Goal: Information Seeking & Learning: Compare options

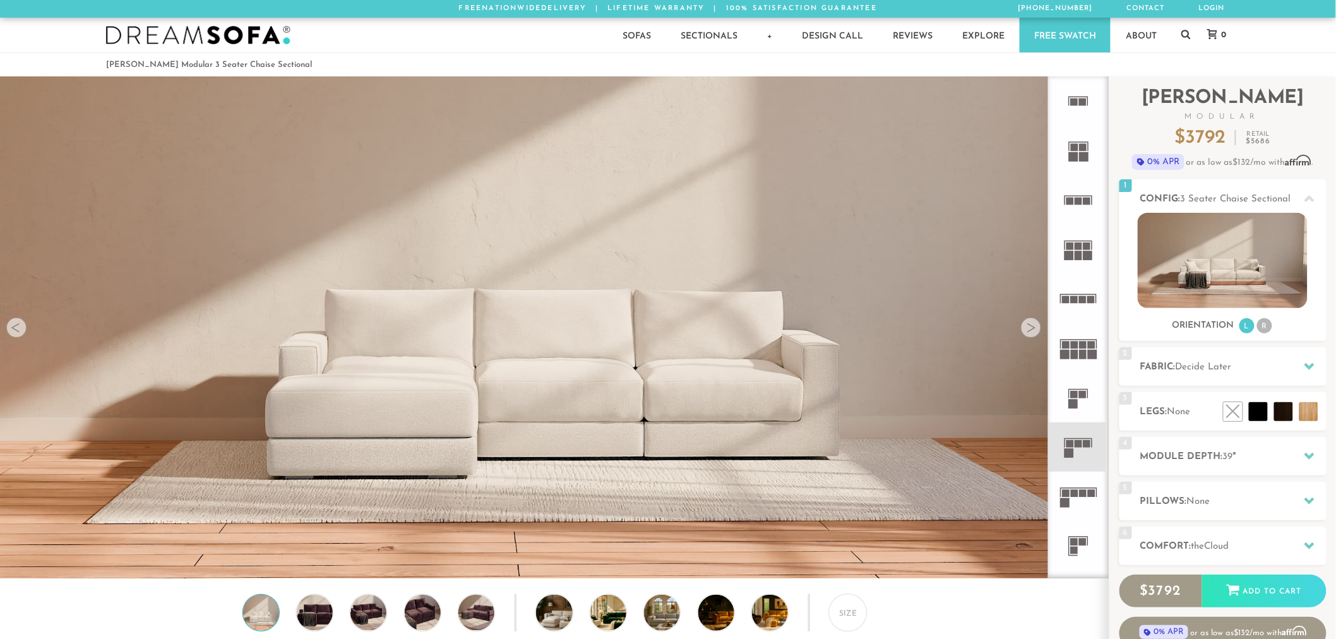
scroll to position [11, 11]
click at [1193, 34] on div "Sofas Sofas Sofa Sleepers Modular Sofas Sectionals Sectionals Sectional Sleeper…" at bounding box center [667, 35] width 1149 height 35
click at [1189, 35] on icon at bounding box center [1185, 34] width 9 height 10
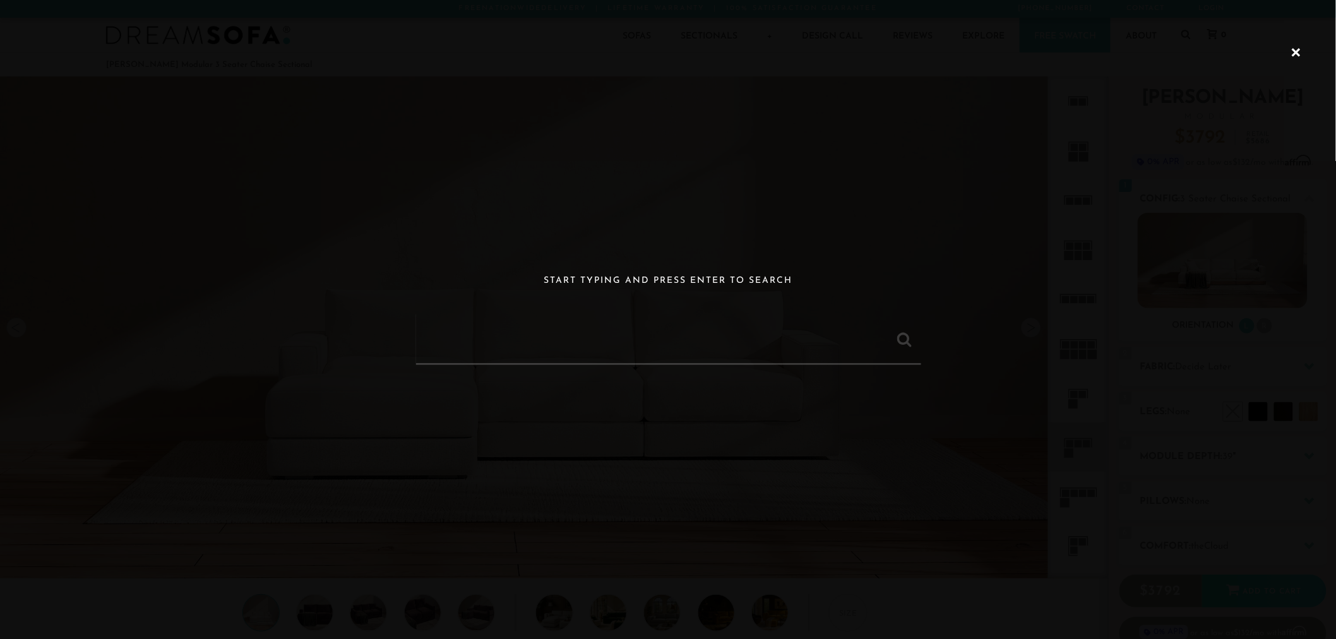
paste input "Landon Modular 2 Seater Chaise Sectional"
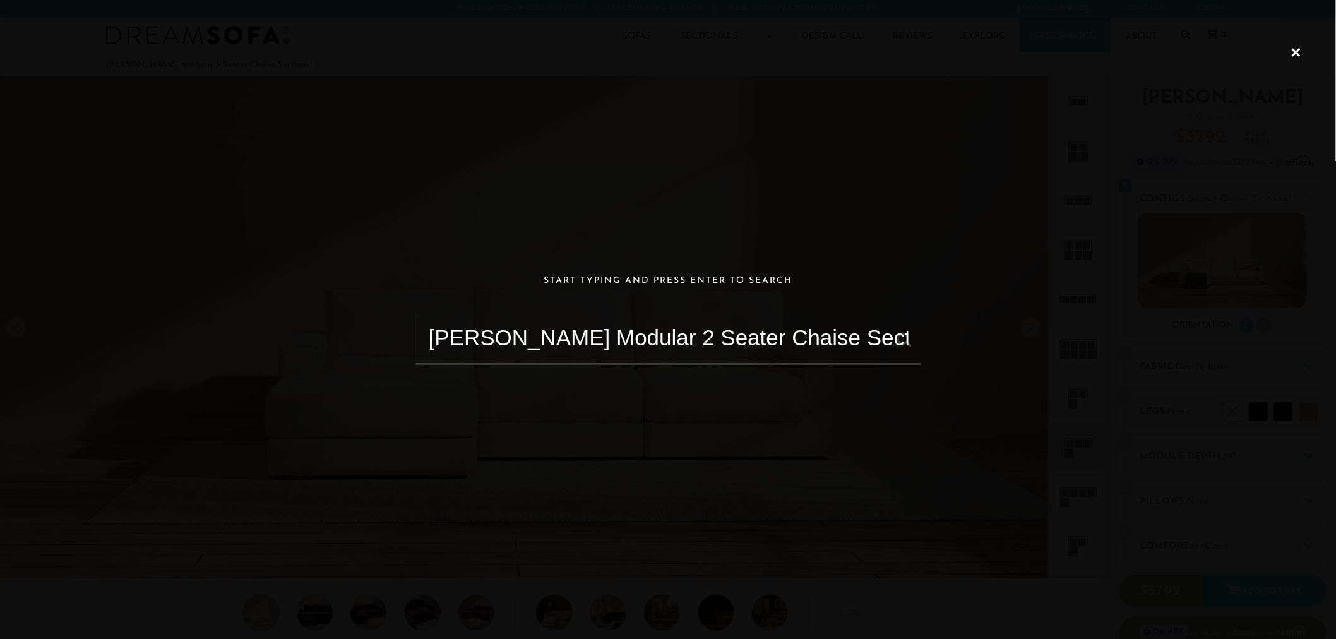
type input "Landon Modular 2 Seater Chaise Sectional"
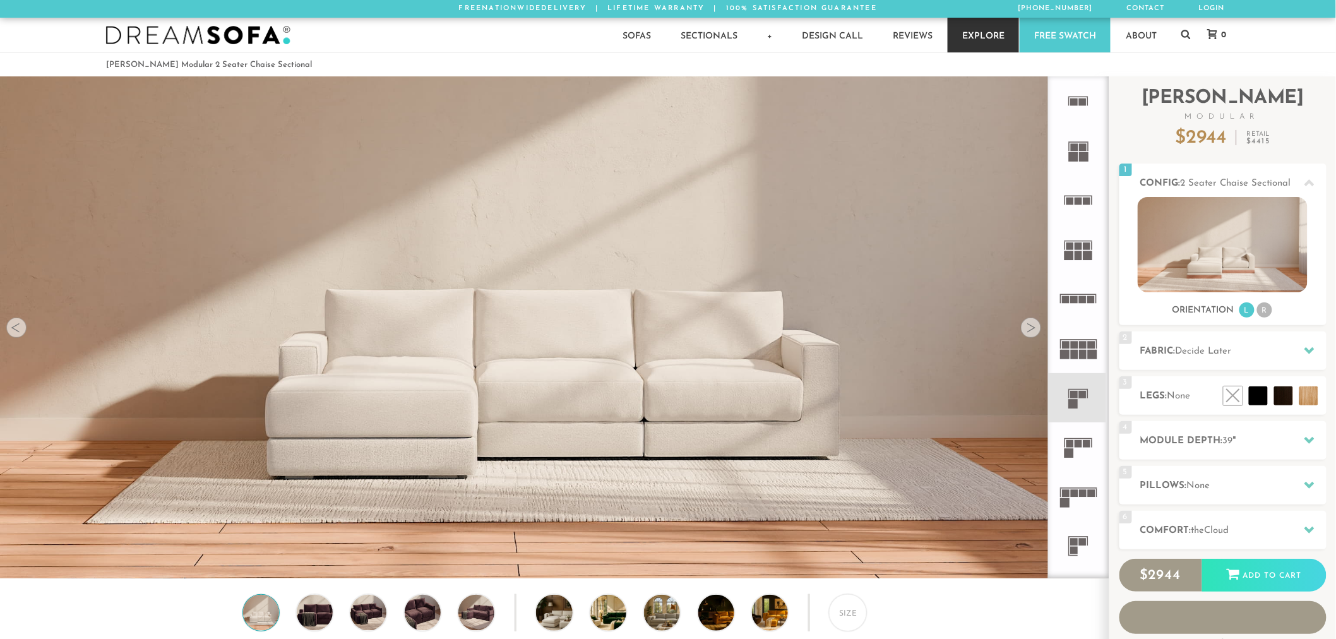
scroll to position [15220, 1326]
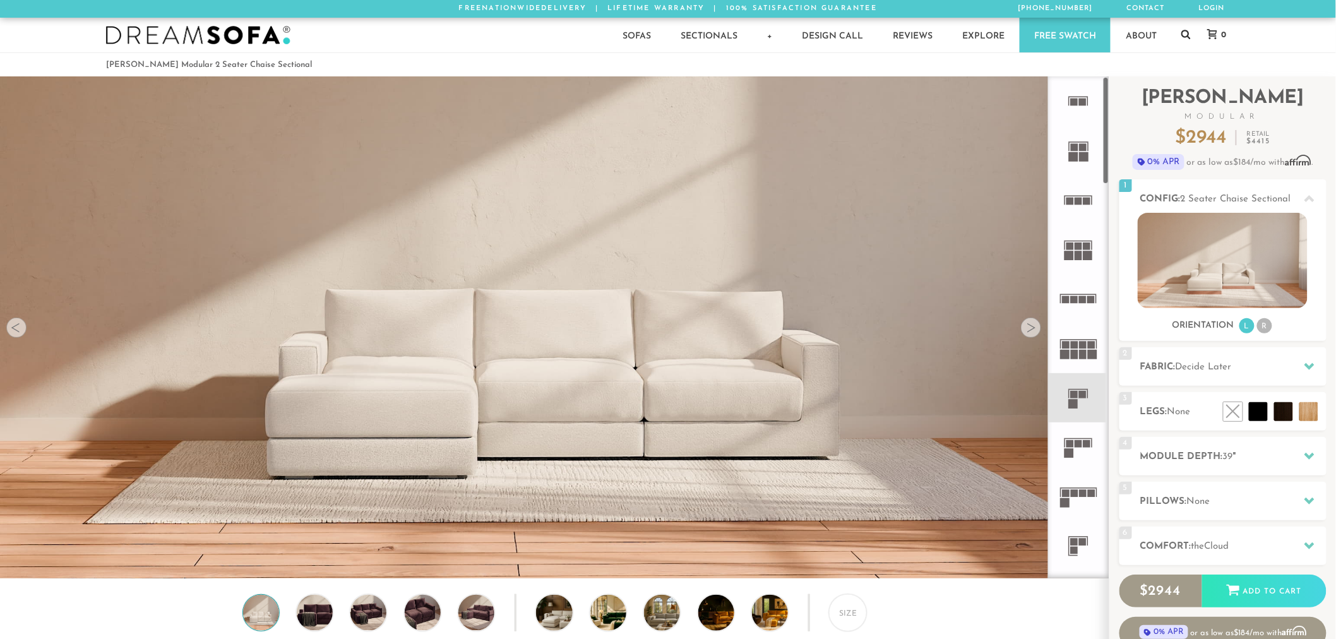
click at [1184, 38] on icon at bounding box center [1185, 34] width 9 height 10
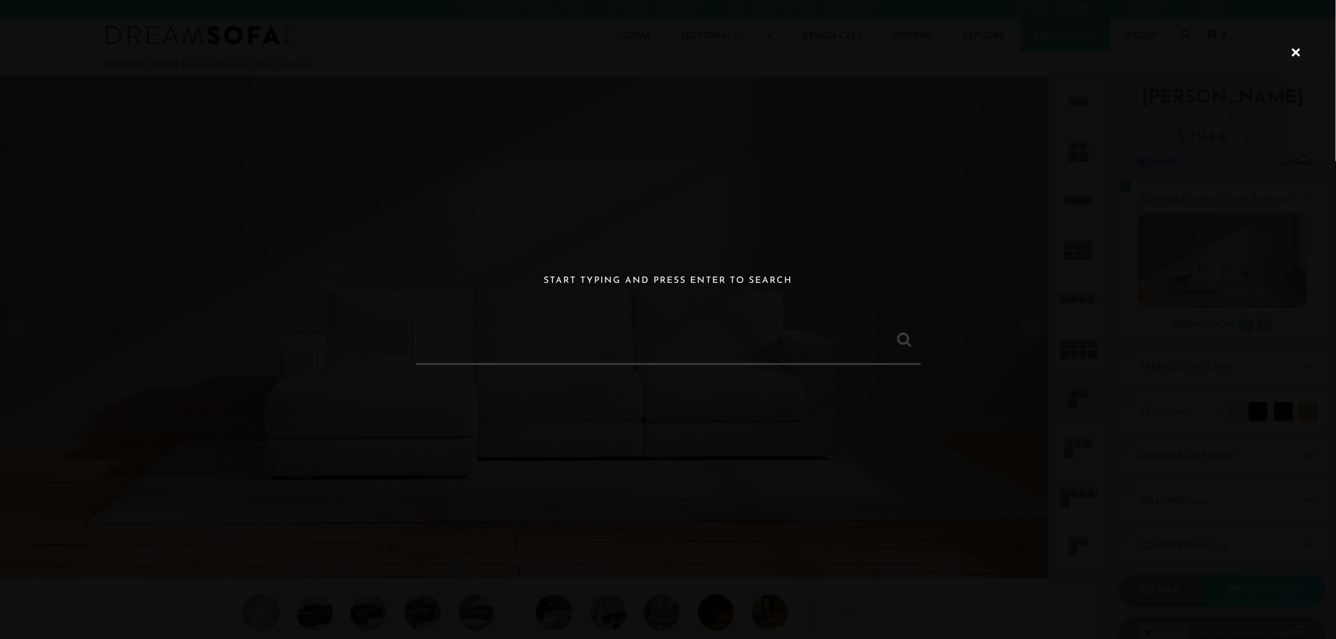
paste input "Landon Modular 3-Seater Sofa"
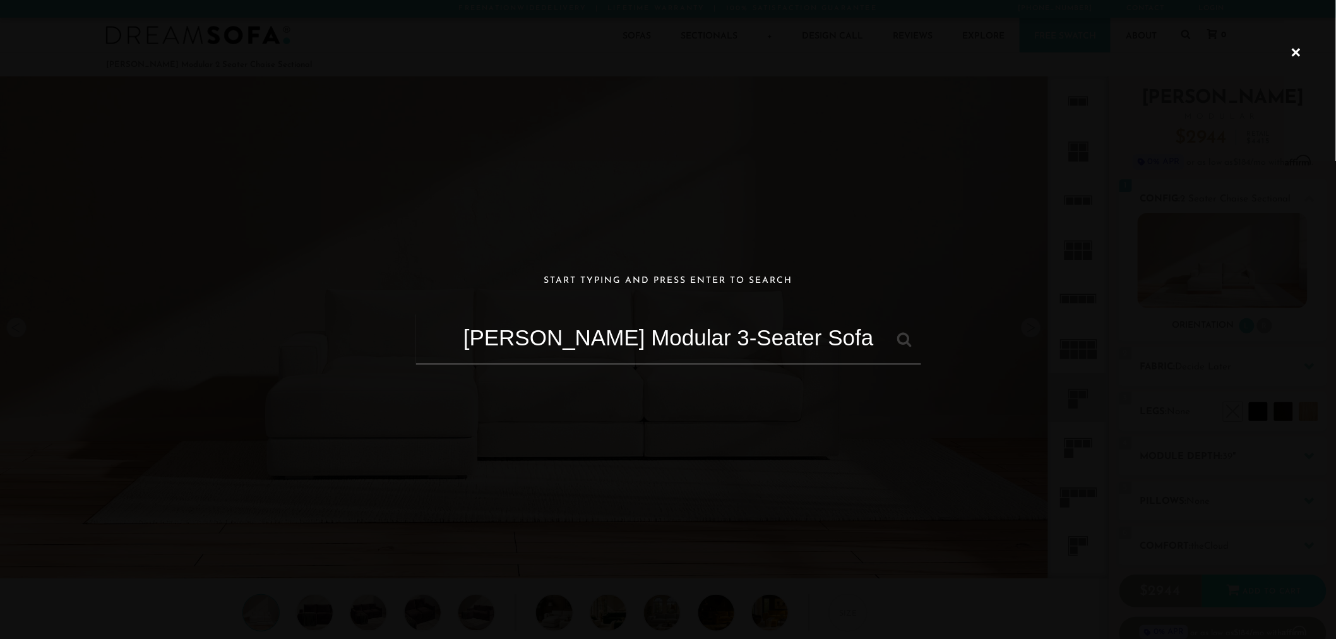
type input "Landon Modular 3-Seater Sofa"
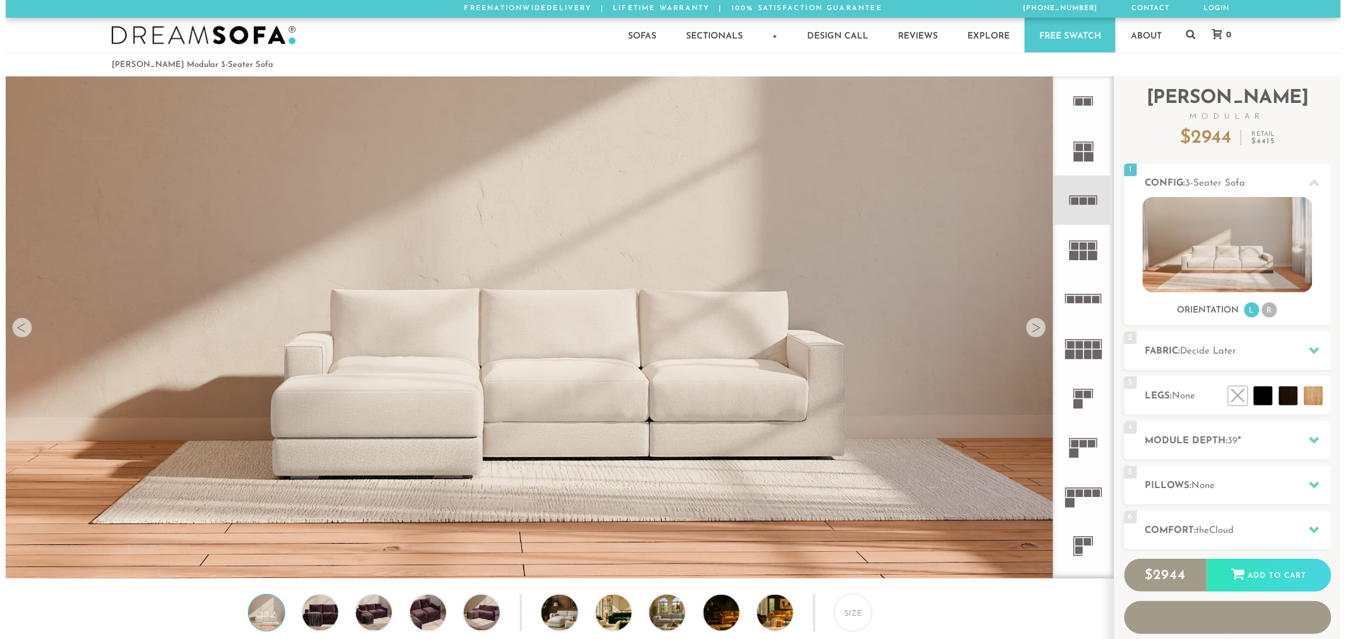
scroll to position [15220, 1326]
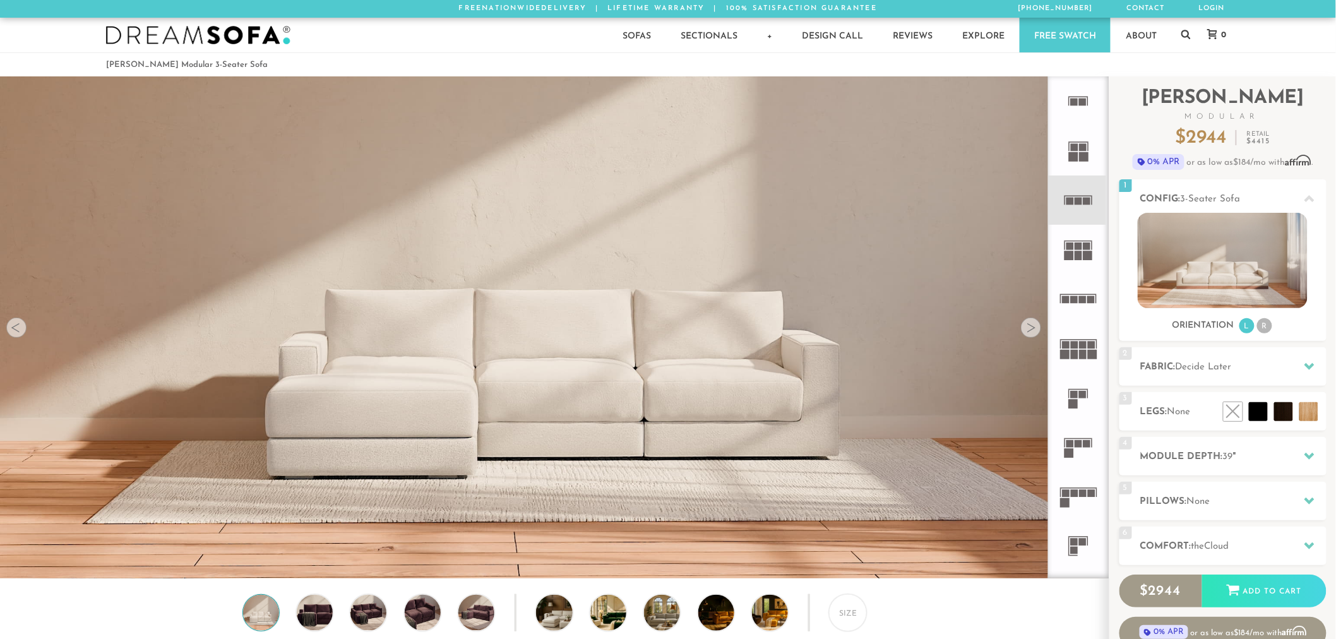
click at [412, 420] on img at bounding box center [554, 300] width 1108 height 624
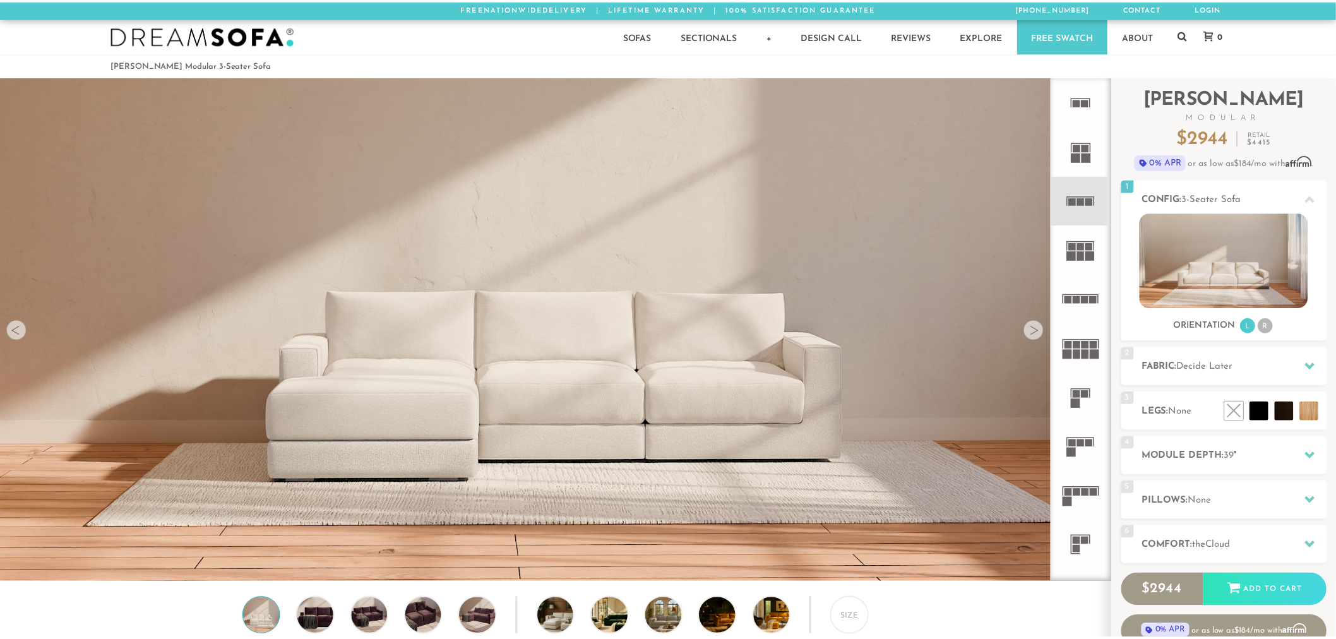
scroll to position [15239, 1336]
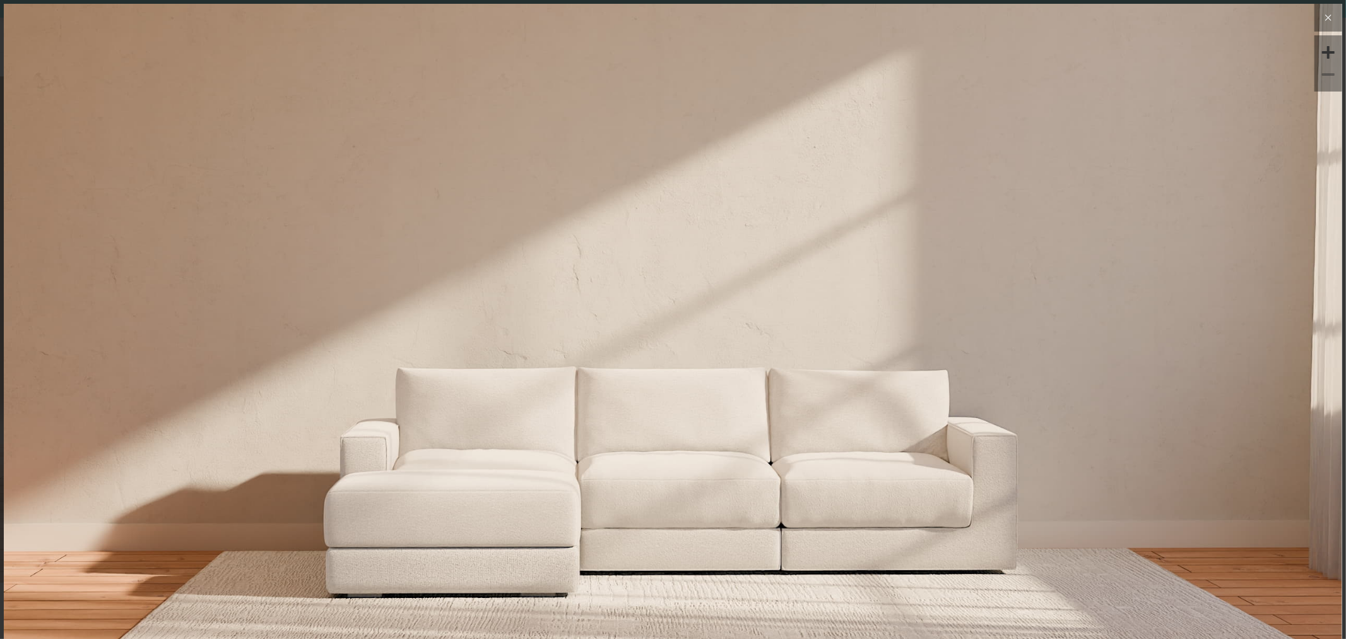
click at [1326, 15] on icon at bounding box center [1329, 18] width 6 height 6
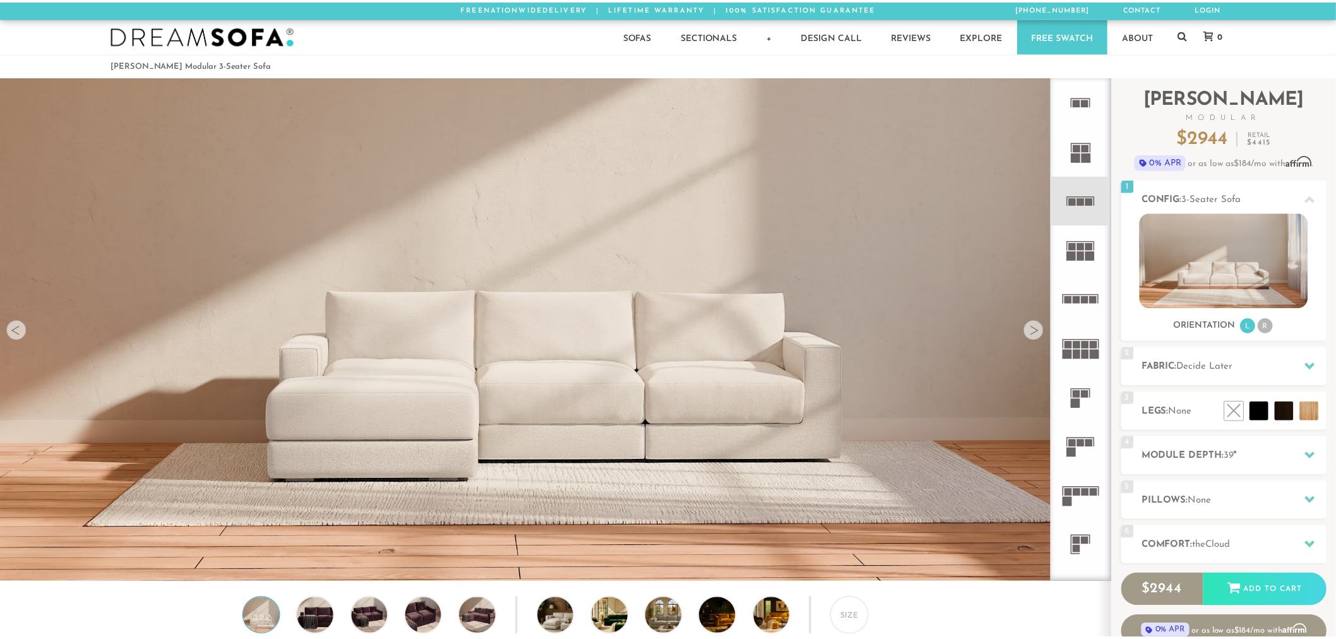
scroll to position [11, 11]
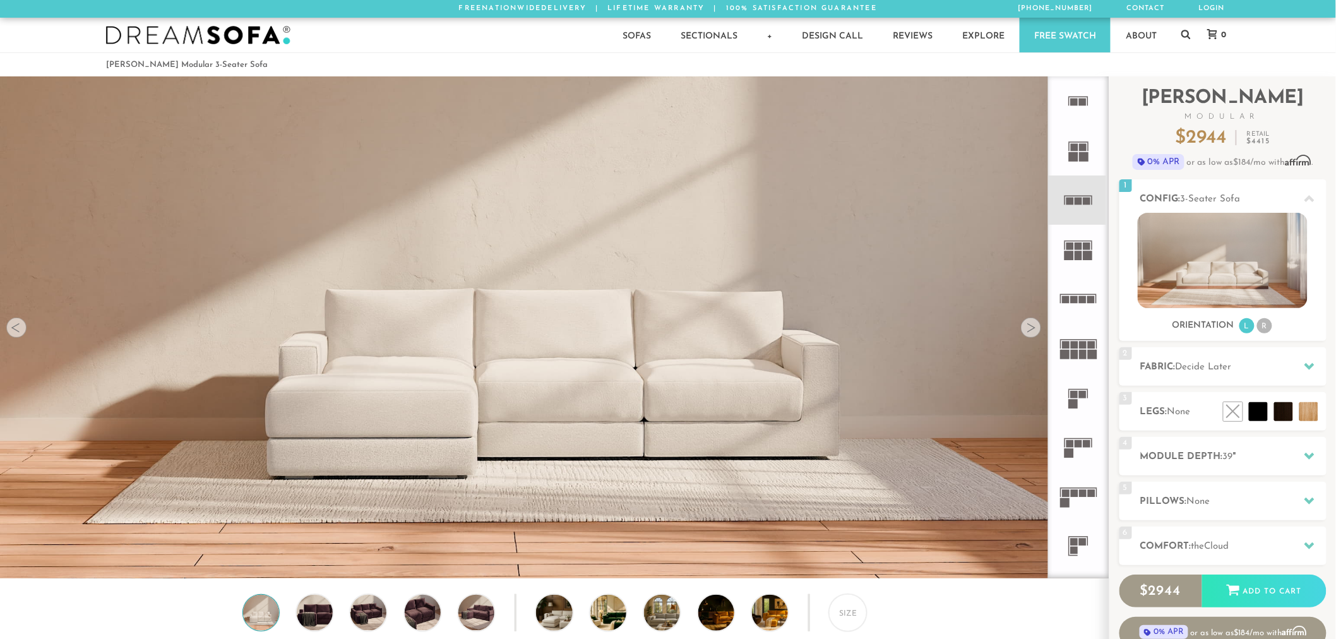
click at [1193, 38] on div "Sofas Sofas Sofa Sleepers Modular Sofas Sectionals Sectionals Sectional Sleeper…" at bounding box center [667, 35] width 1149 height 35
click at [1184, 33] on icon at bounding box center [1185, 34] width 9 height 10
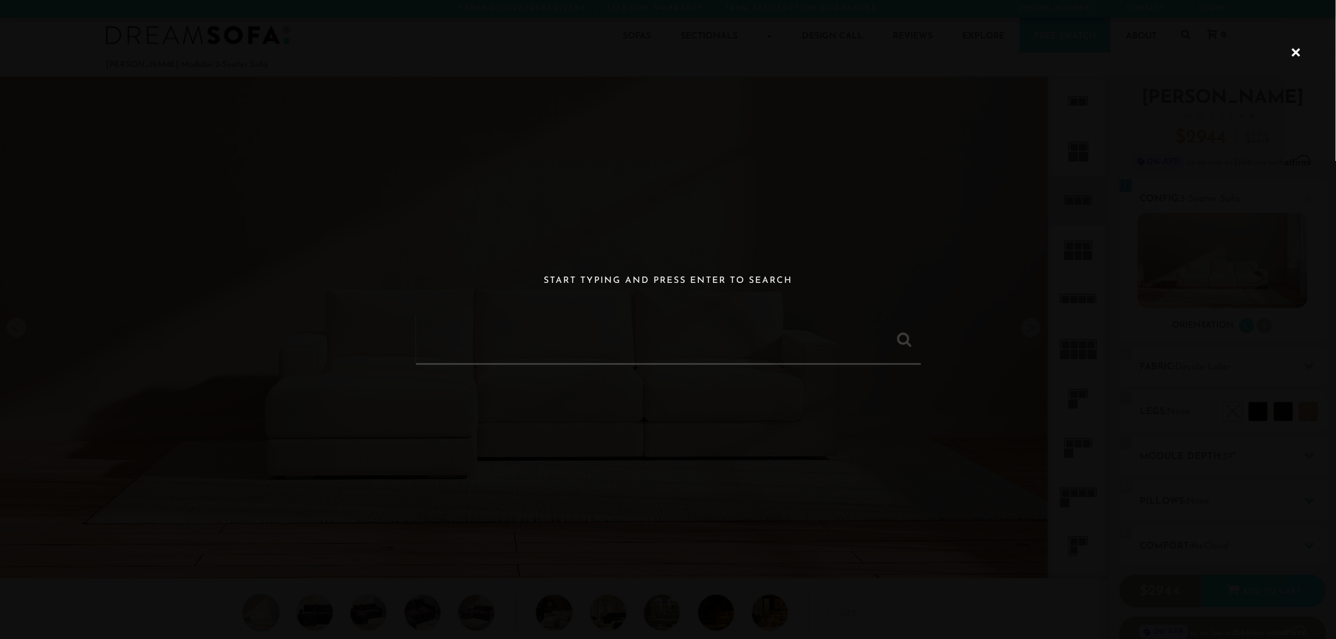
paste input "Landon Modular 2-Seater Sofa"
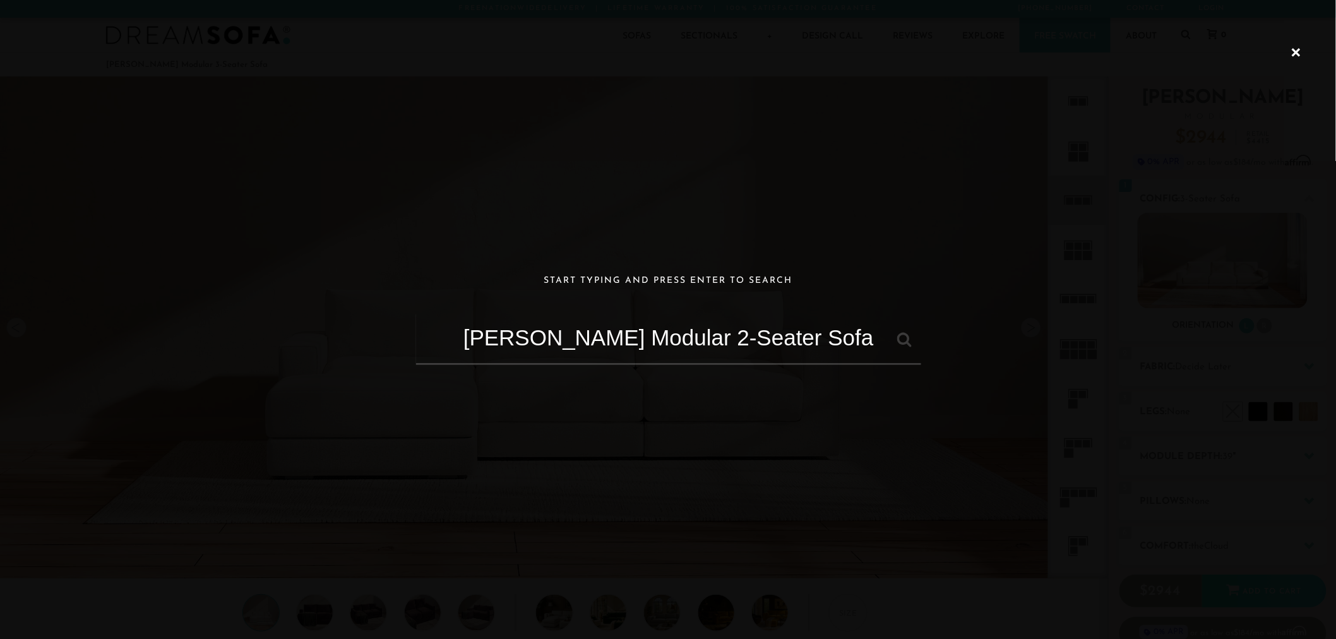
type input "Landon Modular 2-Seater Sofa"
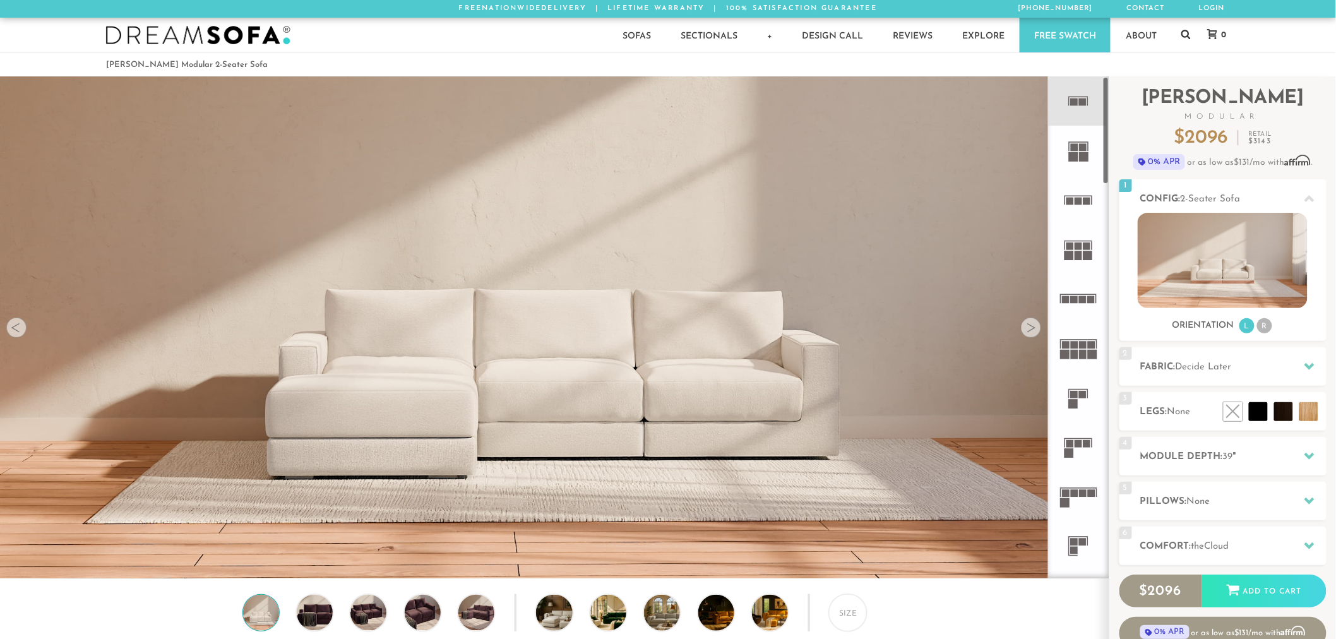
click at [1188, 42] on link at bounding box center [1185, 35] width 9 height 35
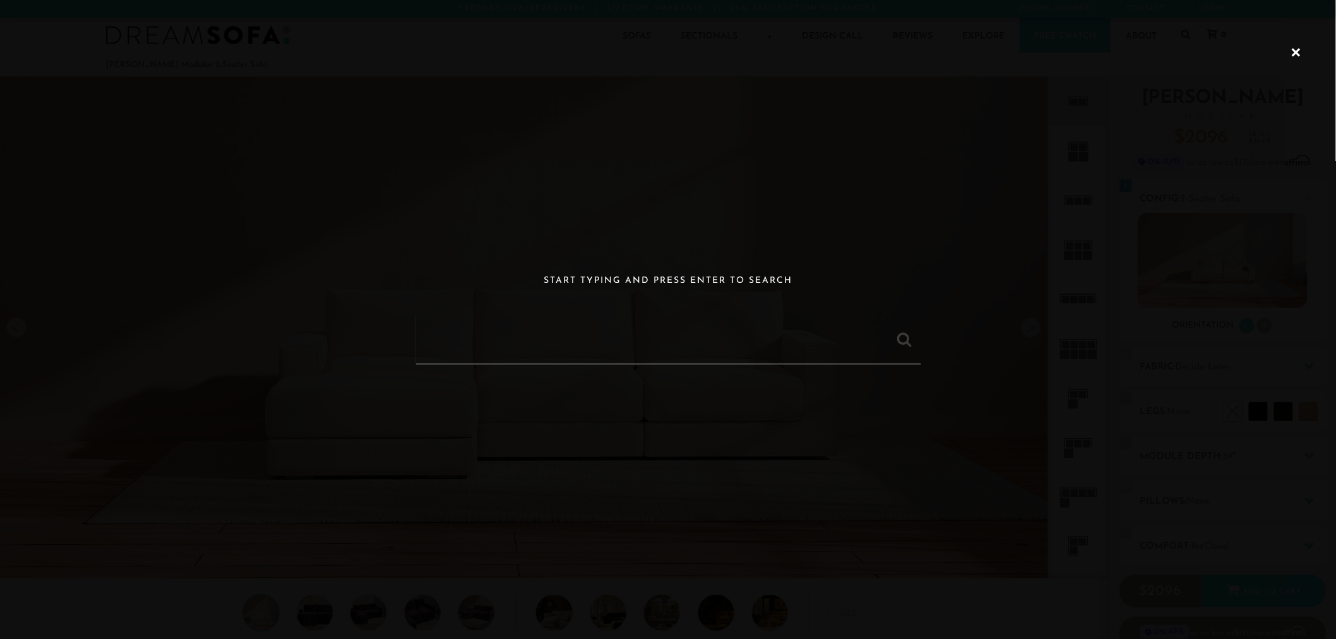
paste input "Landon Modular 3 Seater Chaise"
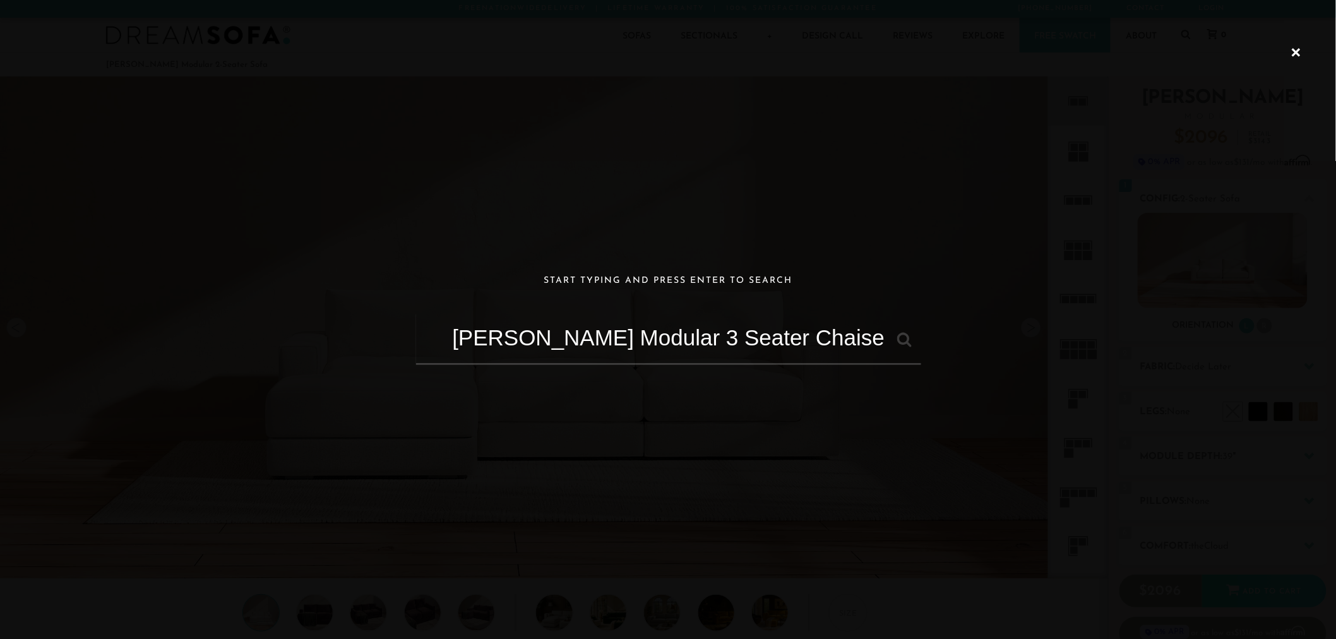
type input "Landon Modular 3 Seater Chaise"
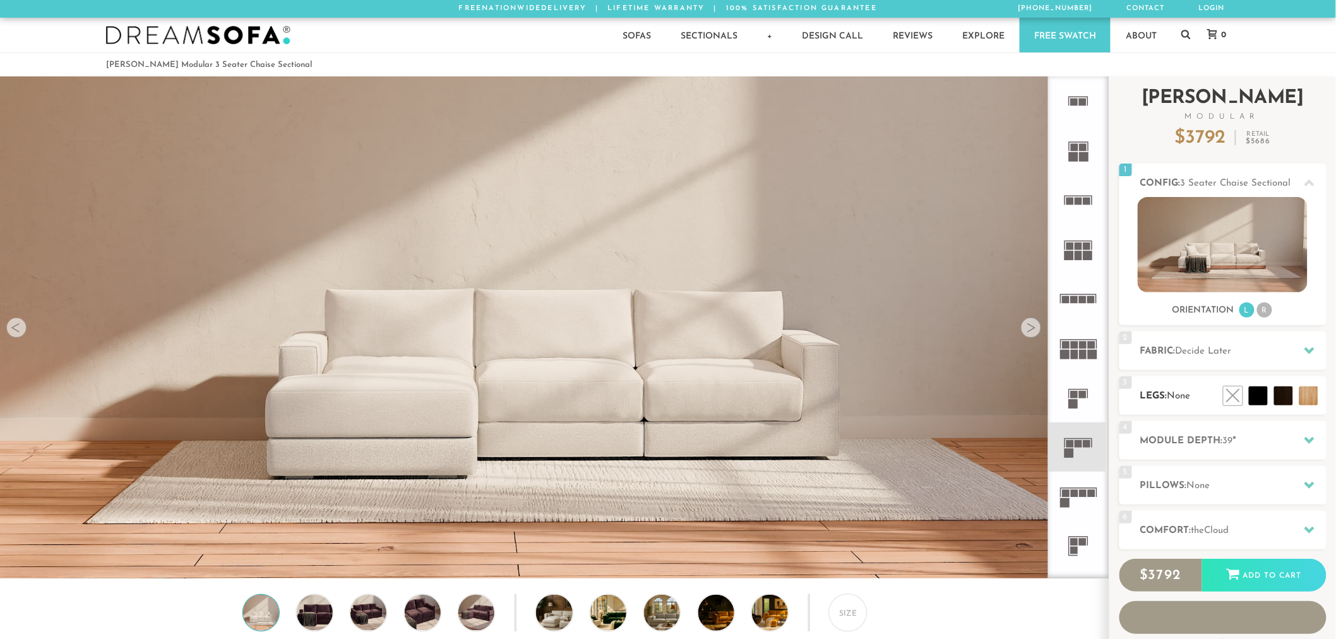
scroll to position [15220, 1326]
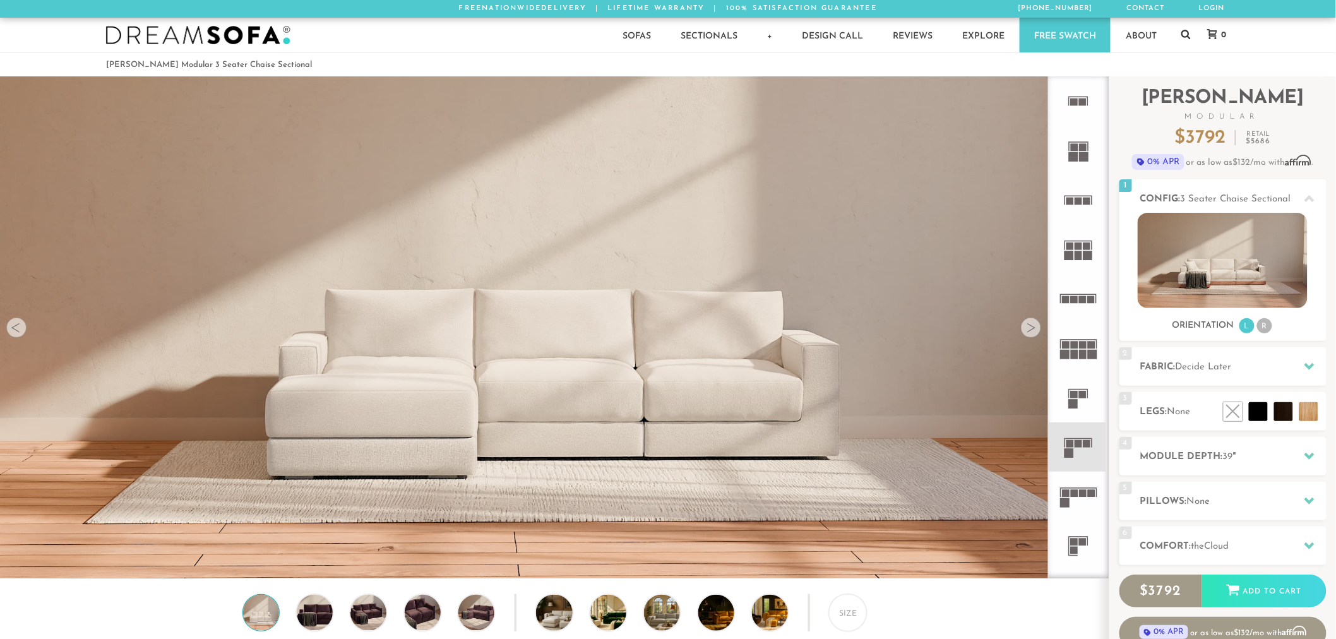
click at [1187, 30] on icon at bounding box center [1185, 34] width 9 height 9
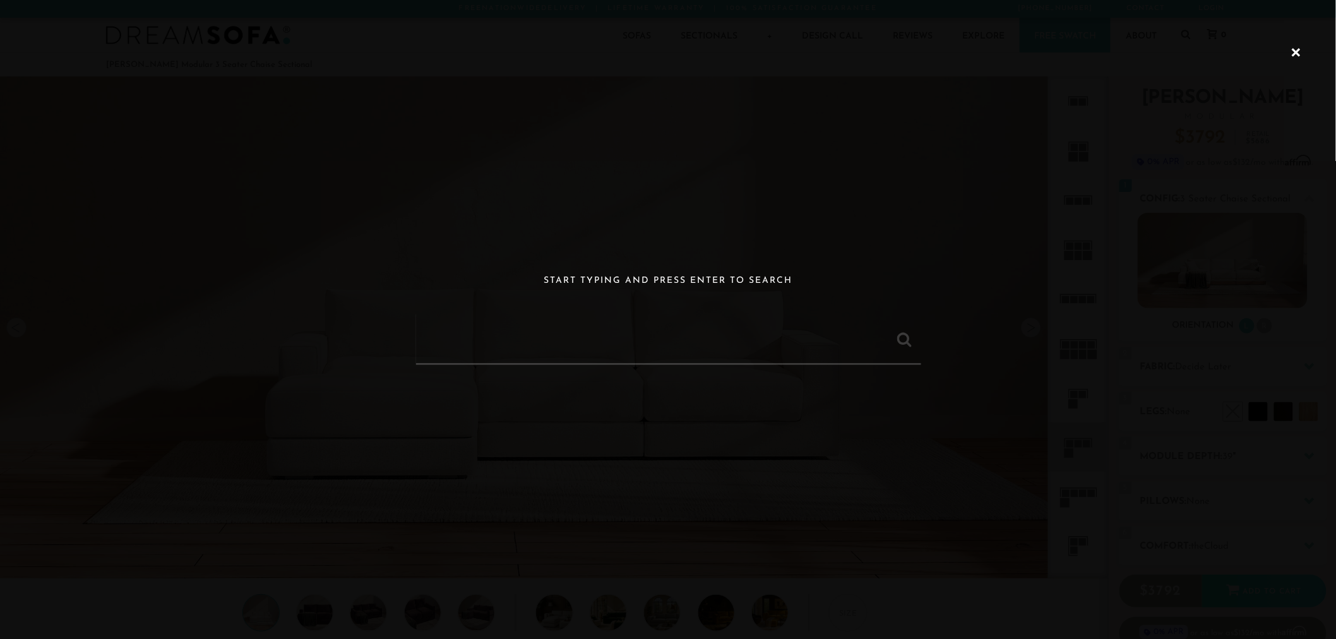
paste input "[PERSON_NAME] Modular 4-Seater Sofa"
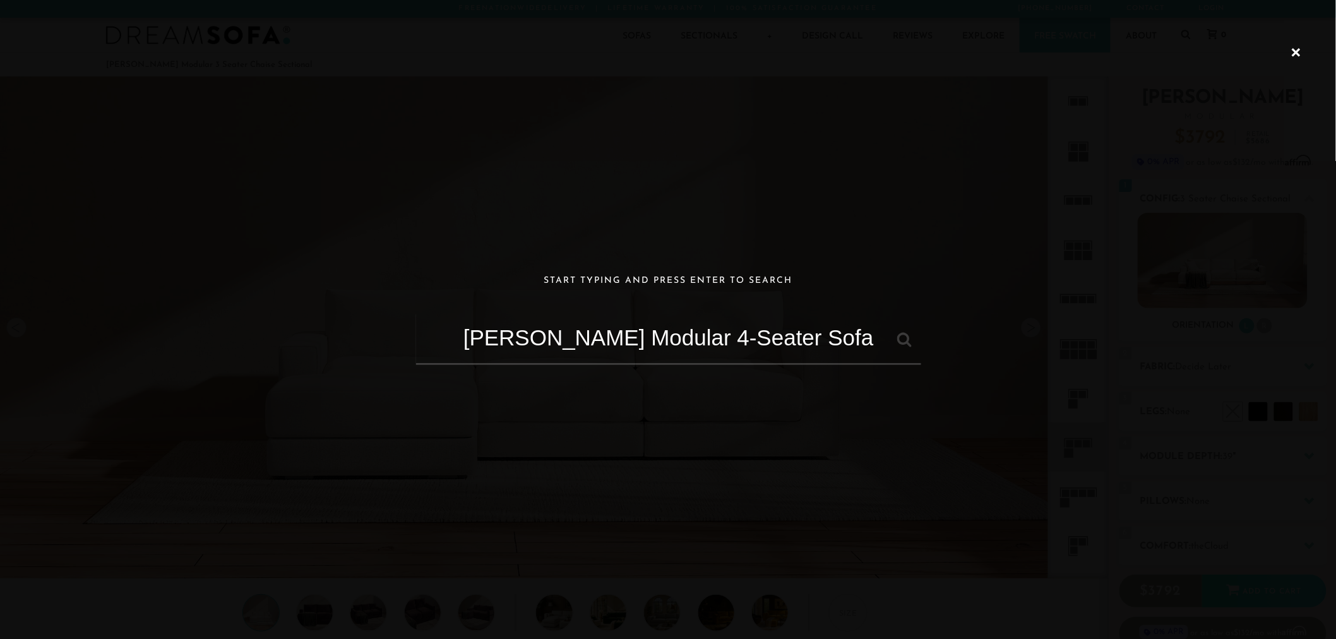
type input "[PERSON_NAME] Modular 4-Seater Sofa"
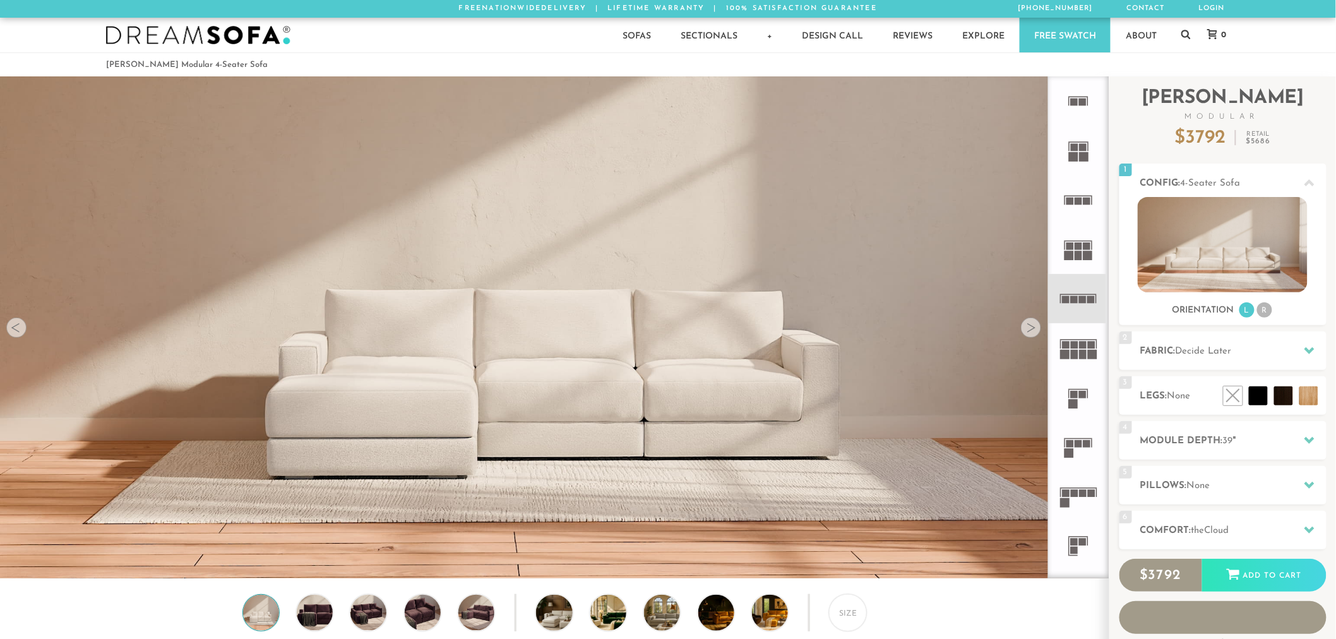
scroll to position [15220, 1326]
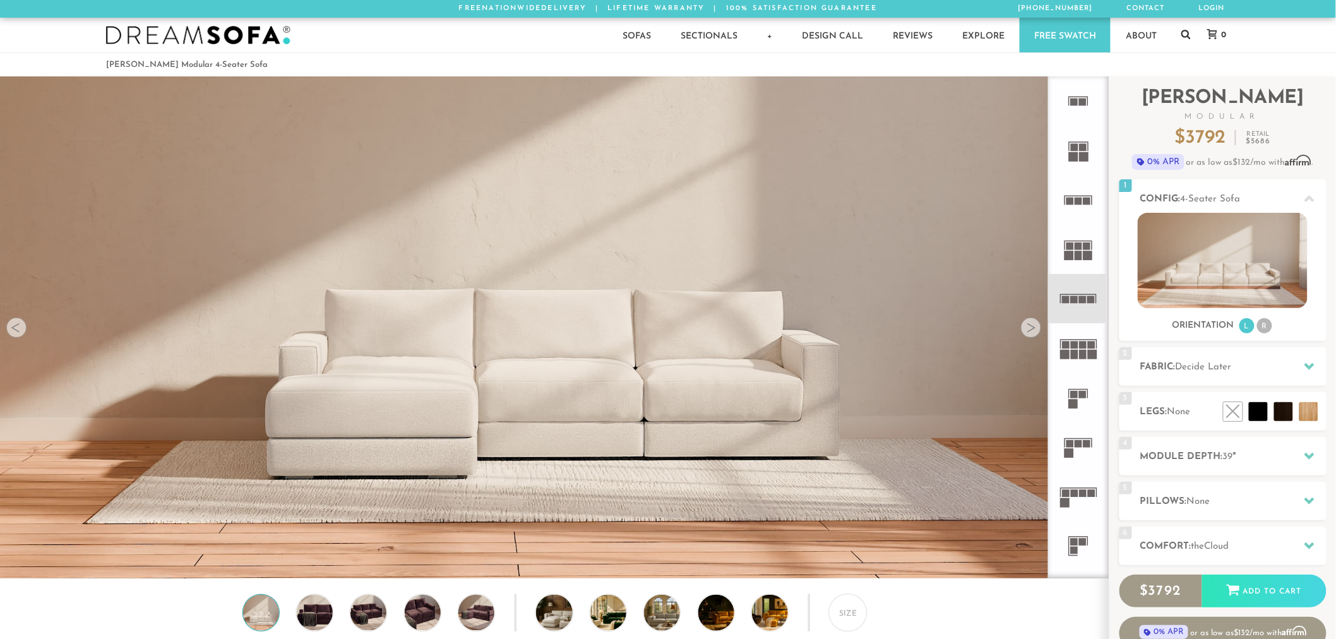
click at [1189, 35] on icon at bounding box center [1185, 34] width 9 height 9
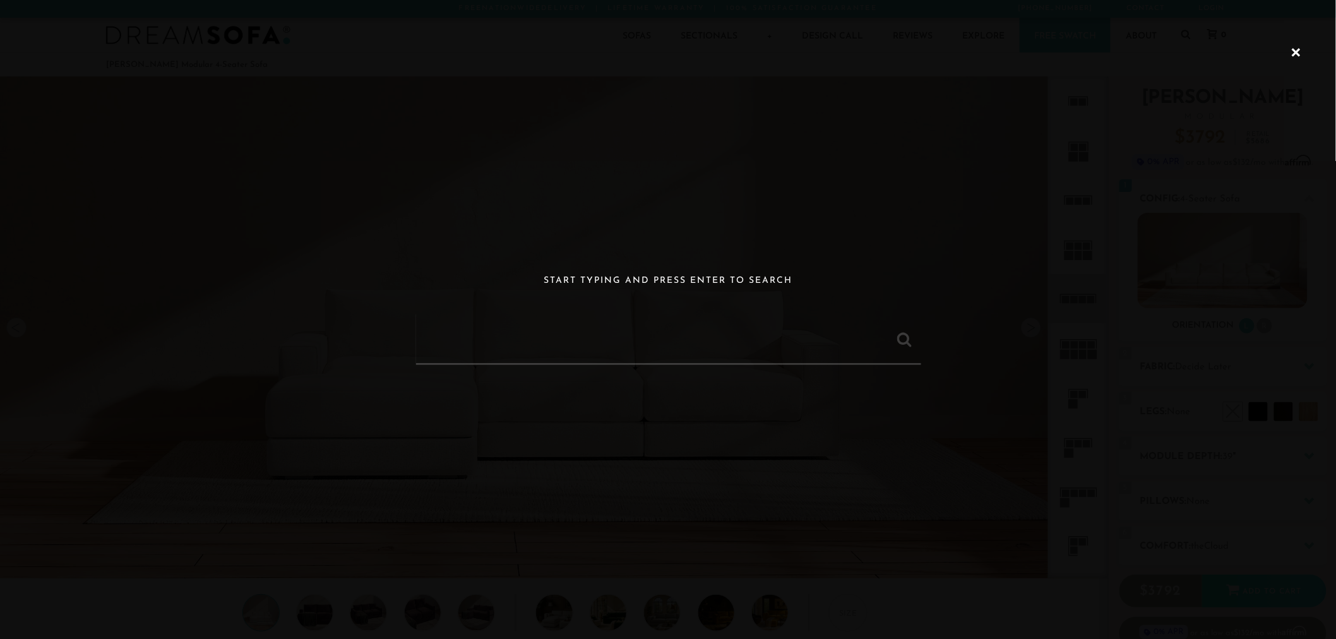
paste input "Landon Modular 3 Seater Chaise Sectional"
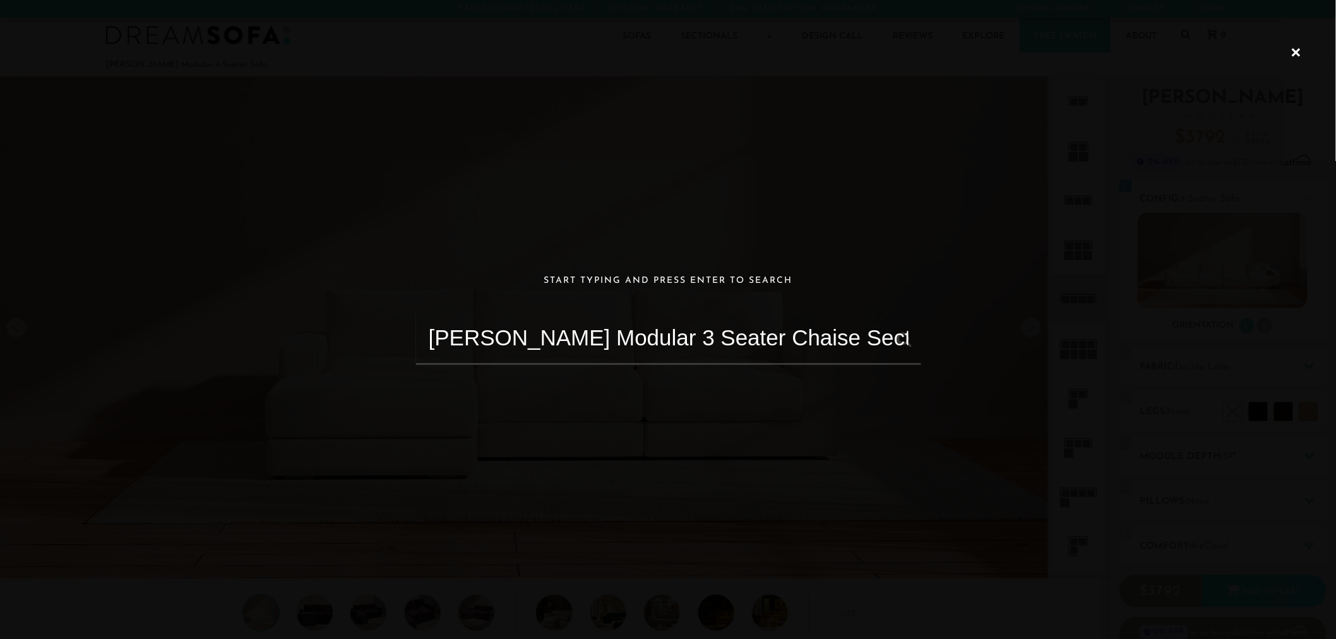
type input "Landon Modular 3 Seater Chaise Sectional"
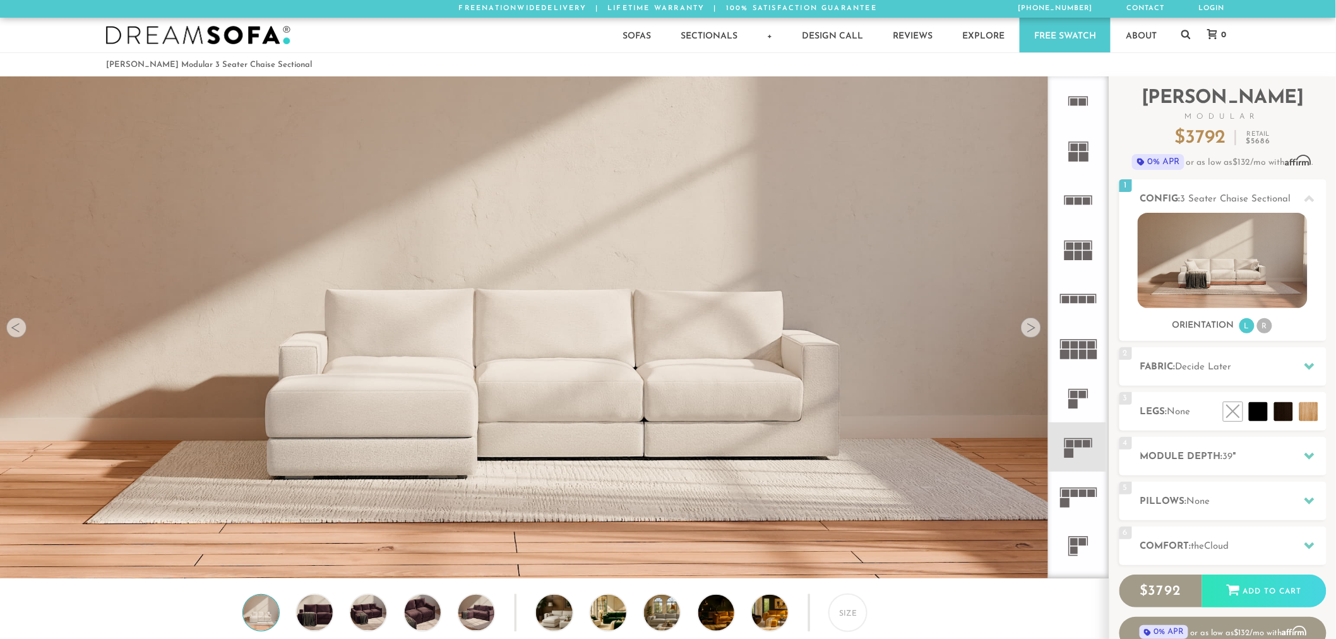
scroll to position [15220, 1326]
click at [1178, 40] on div "Sofas Sofas Sofa Sleepers Modular Sofas Sectionals Sectionals Sectional Sleeper…" at bounding box center [667, 35] width 1149 height 35
click at [1184, 39] on icon at bounding box center [1185, 34] width 9 height 10
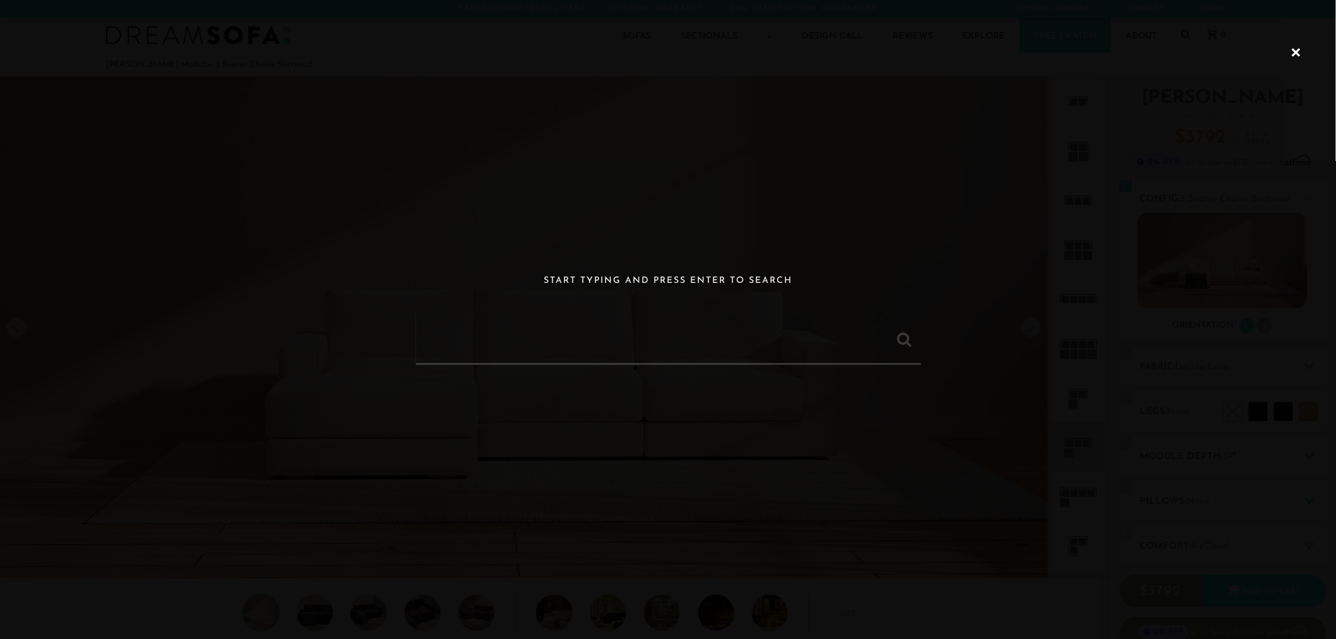
paste input "[PERSON_NAME] Modular 3 Seater Chaise Sectional"
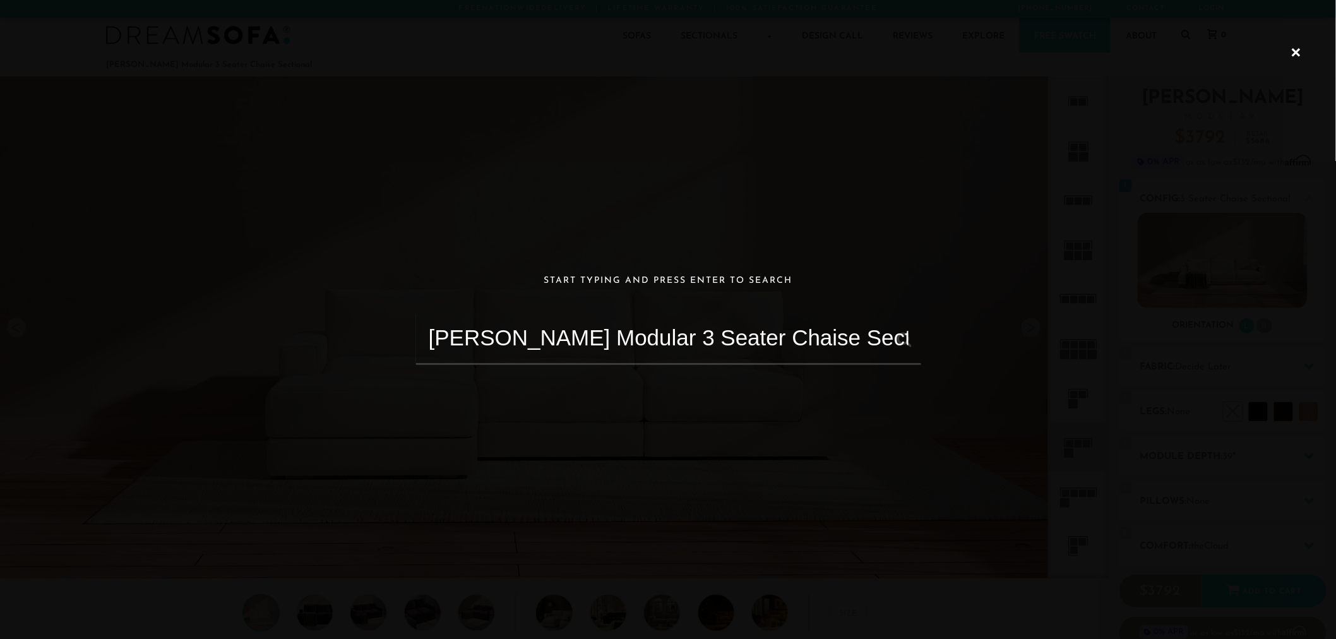
type input "[PERSON_NAME] Modular 3 Seater Chaise Sectional"
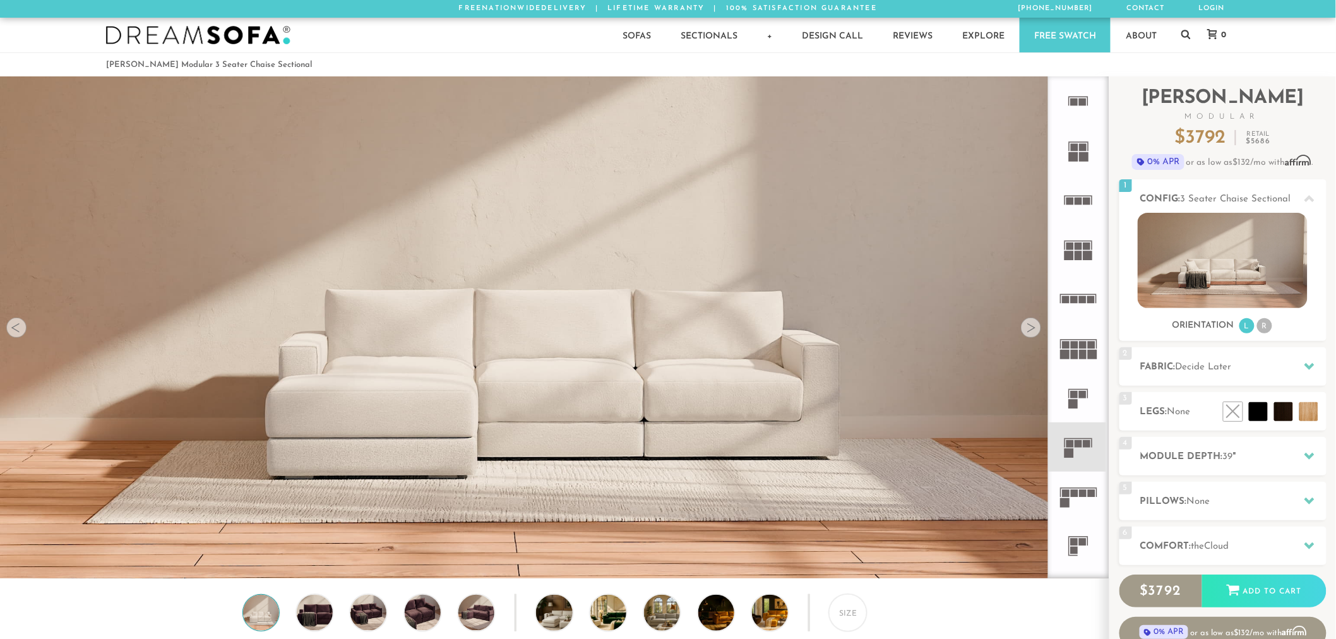
click at [1192, 36] on div "Sofas Sofas Sofa Sleepers Modular Sofas Sectionals Sectionals Sectional Sleeper…" at bounding box center [667, 35] width 1149 height 35
click at [1185, 36] on icon at bounding box center [1185, 34] width 9 height 9
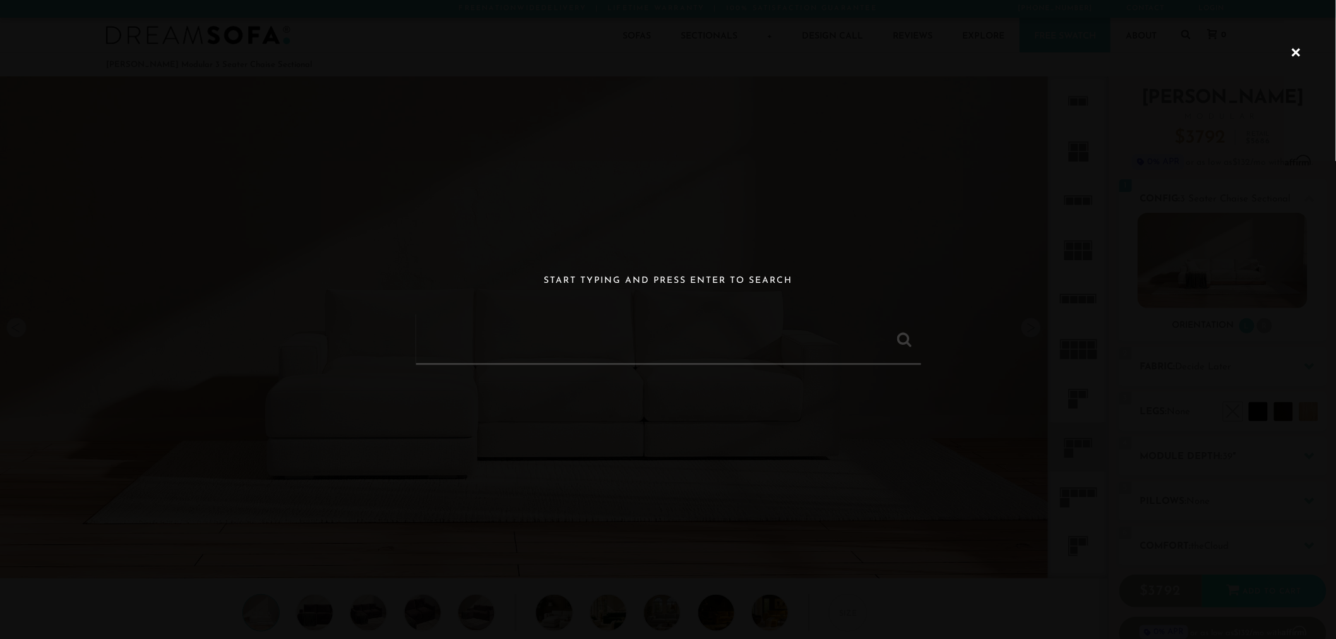
paste input "[PERSON_NAME] Modular 3 Seater Chaise Sectional"
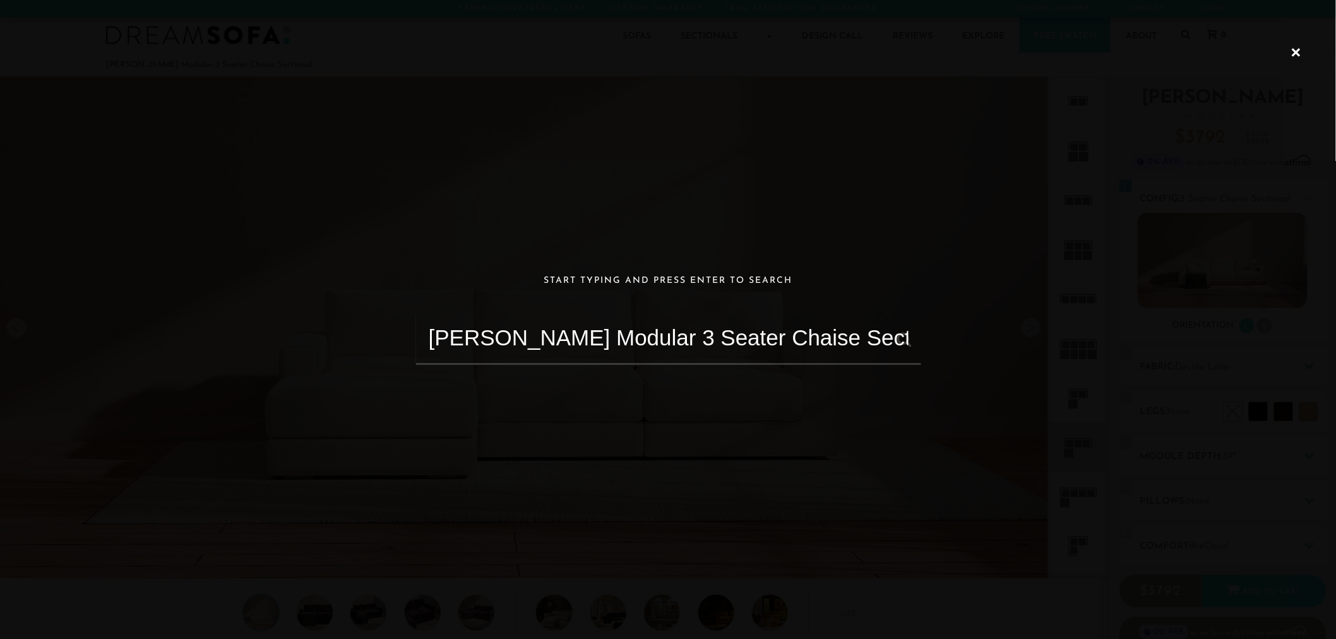
type input "[PERSON_NAME] Modular 3 Seater Chaise Sectional"
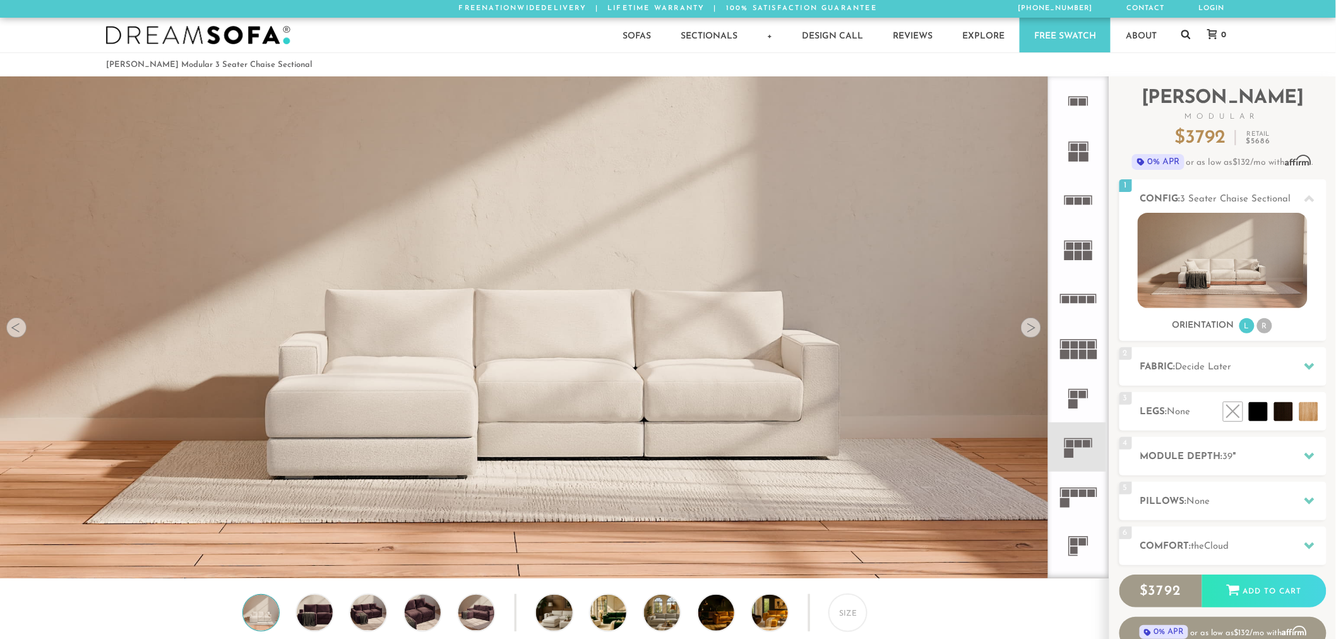
click at [1190, 32] on icon at bounding box center [1185, 34] width 9 height 10
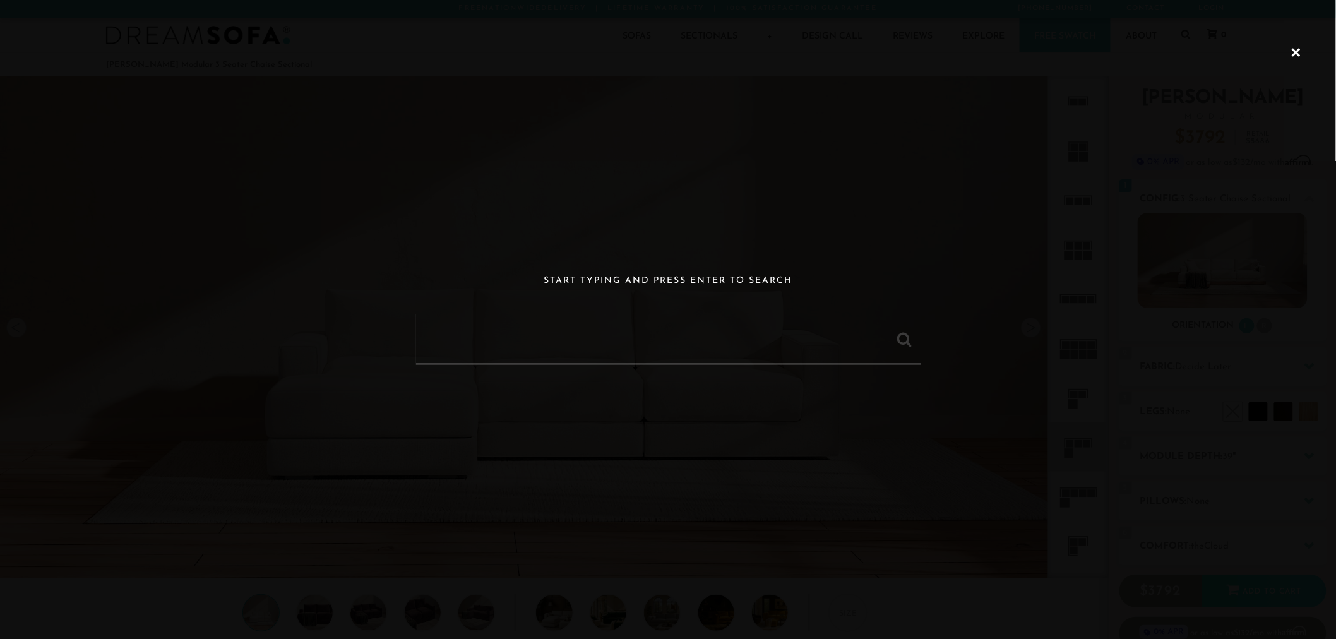
paste input "[PERSON_NAME] Modular 7 Seater Open Ends U Sectional"
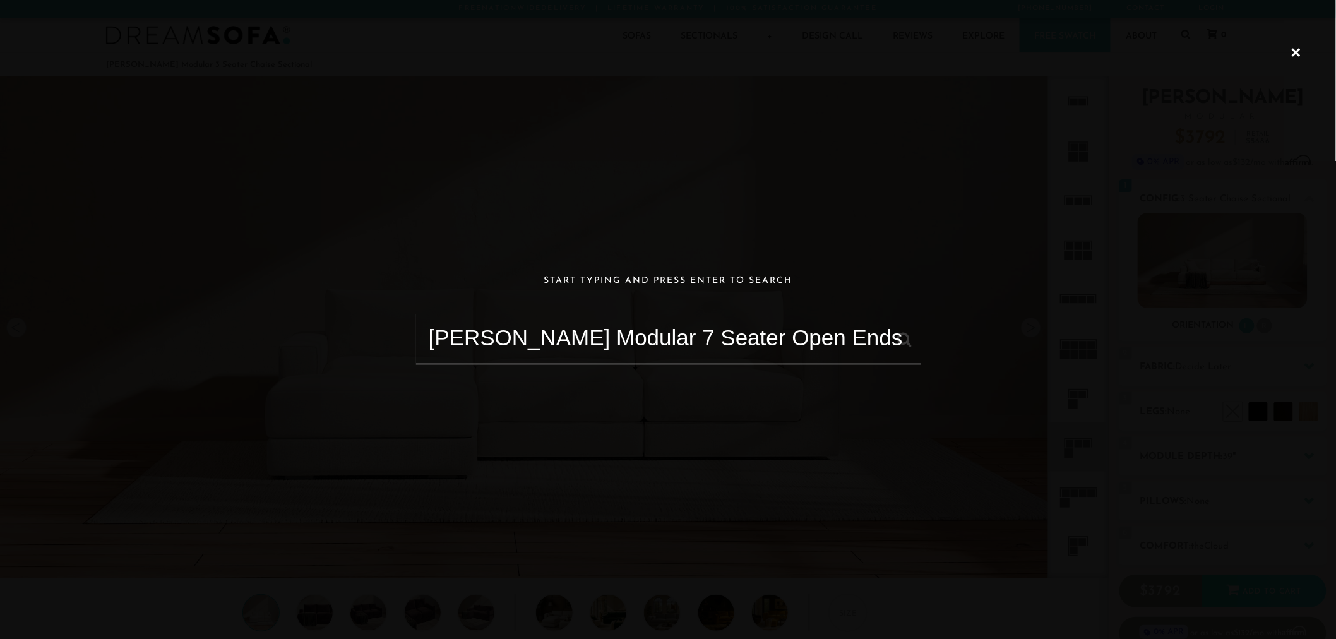
scroll to position [0, 5]
type input "[PERSON_NAME] Modular 7 Seater Open Ends U Sectional"
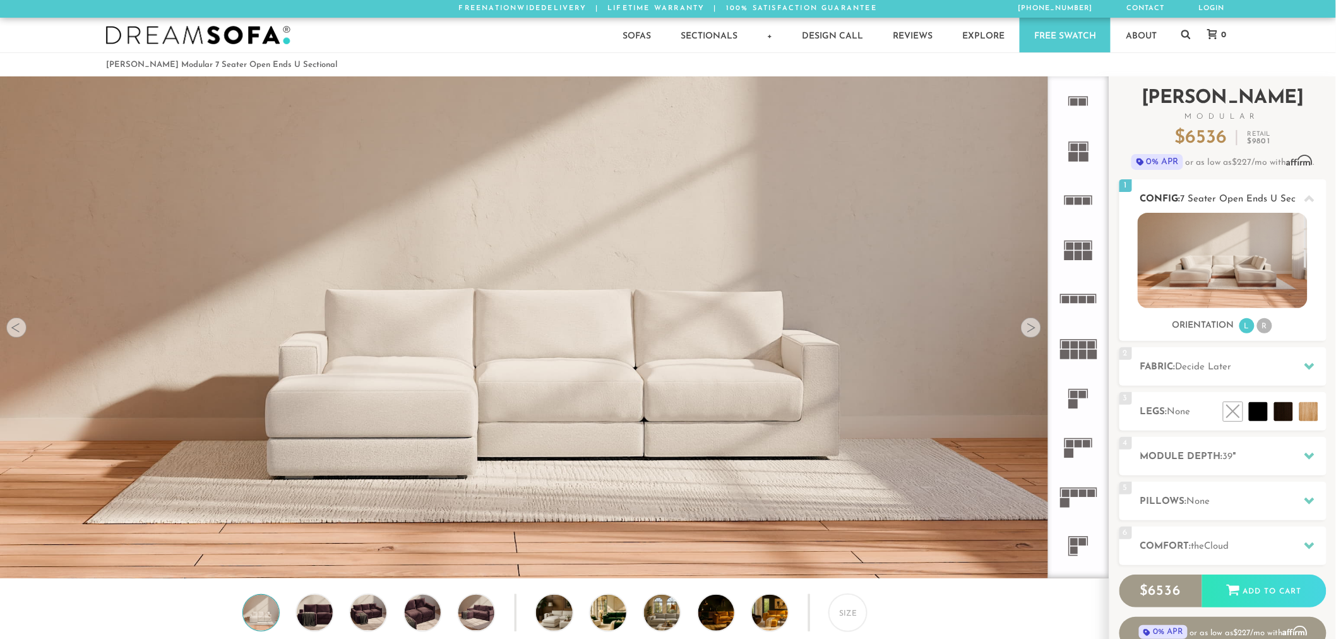
scroll to position [15220, 1326]
click at [1309, 200] on icon at bounding box center [1309, 199] width 10 height 10
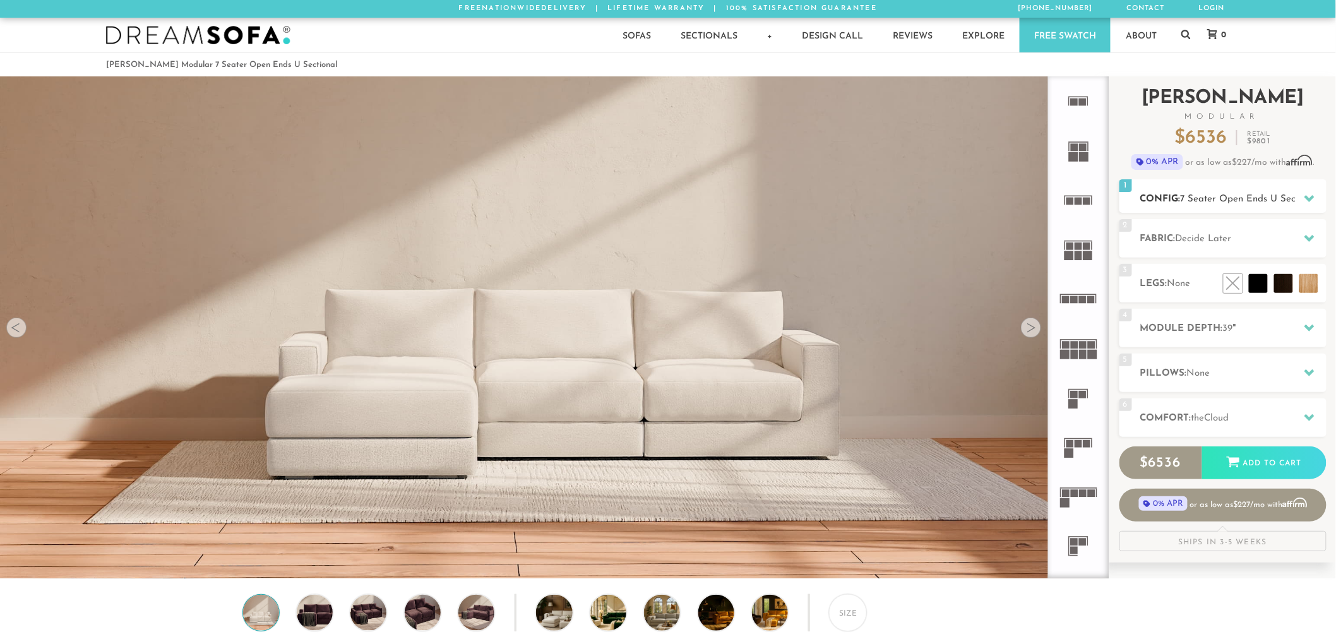
click at [1309, 200] on icon at bounding box center [1309, 198] width 10 height 7
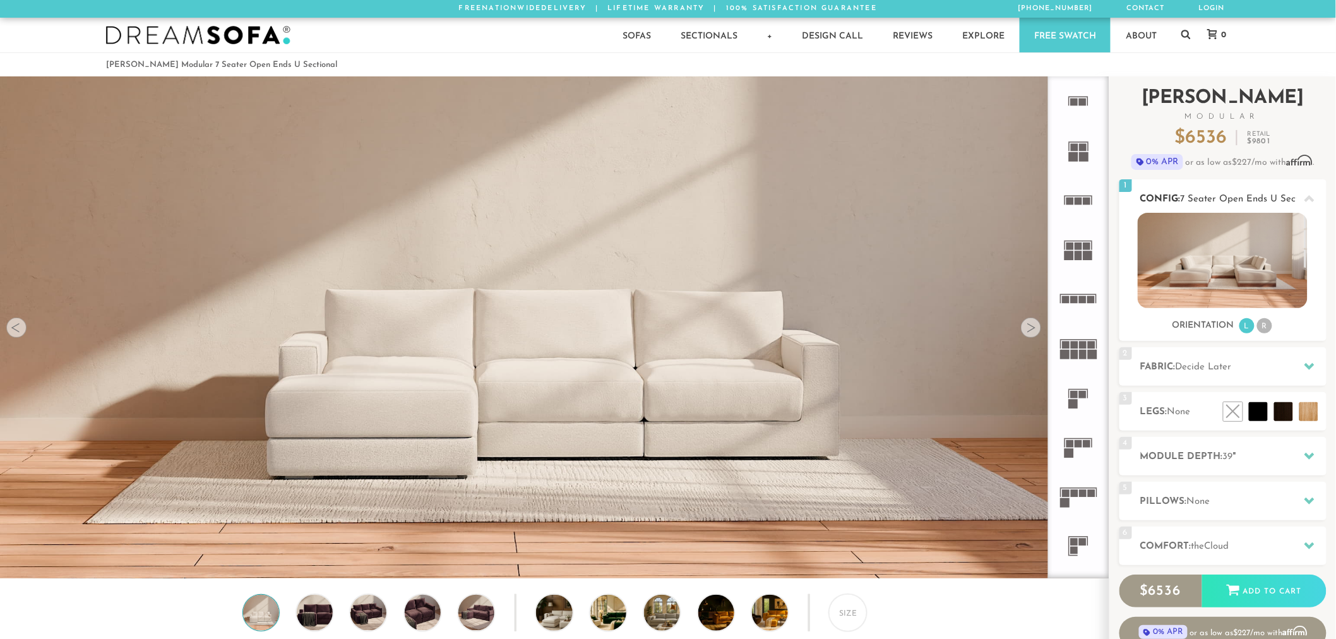
click at [1195, 292] on img at bounding box center [1223, 260] width 170 height 95
click at [1198, 191] on div "1 Config: 7 Seater Open Ends U Sectional R" at bounding box center [1222, 195] width 207 height 33
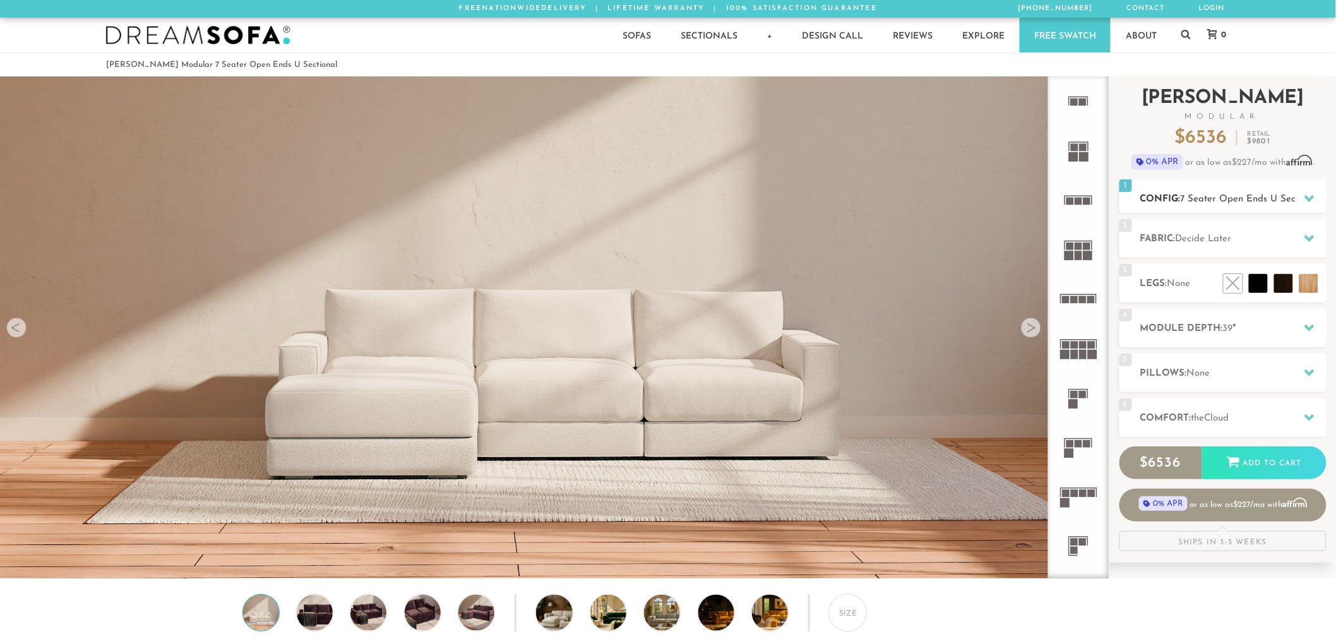
click at [1198, 191] on div "1 Config: 7 Seater Open Ends U Sectional R" at bounding box center [1222, 195] width 207 height 33
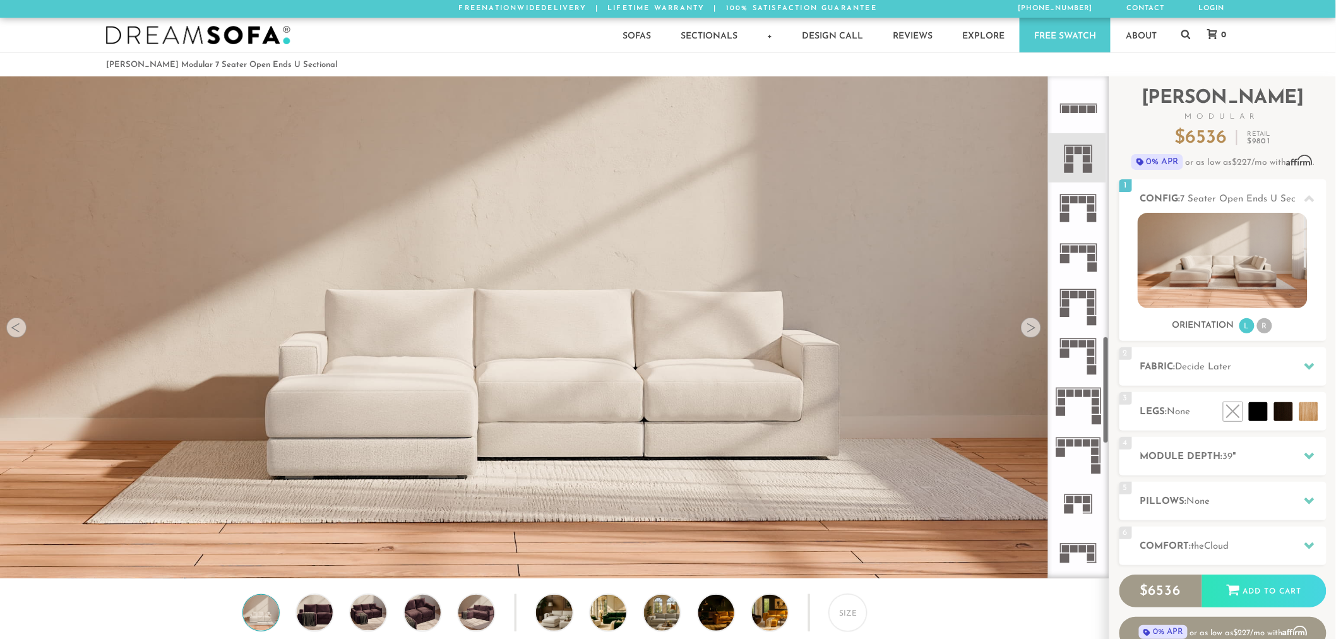
scroll to position [1233, 0]
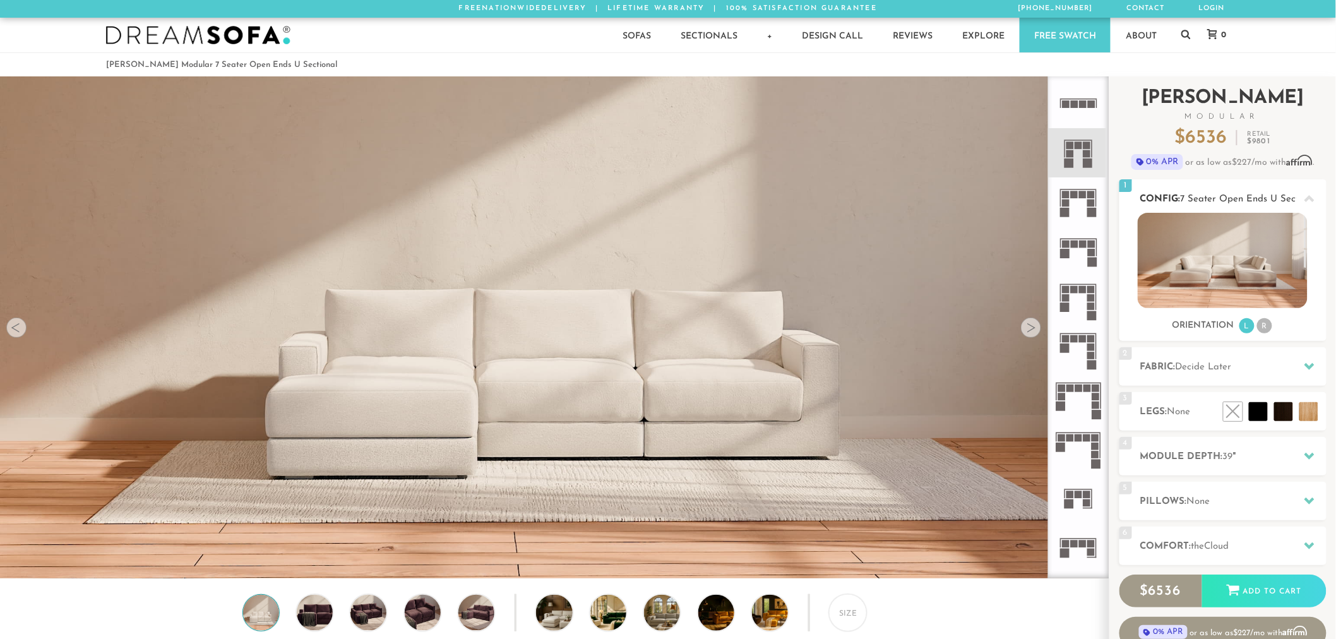
click at [1210, 268] on img at bounding box center [1223, 260] width 170 height 95
click at [1230, 191] on div "1 Config: 7 Seater Open Ends U Sectional R" at bounding box center [1222, 195] width 207 height 33
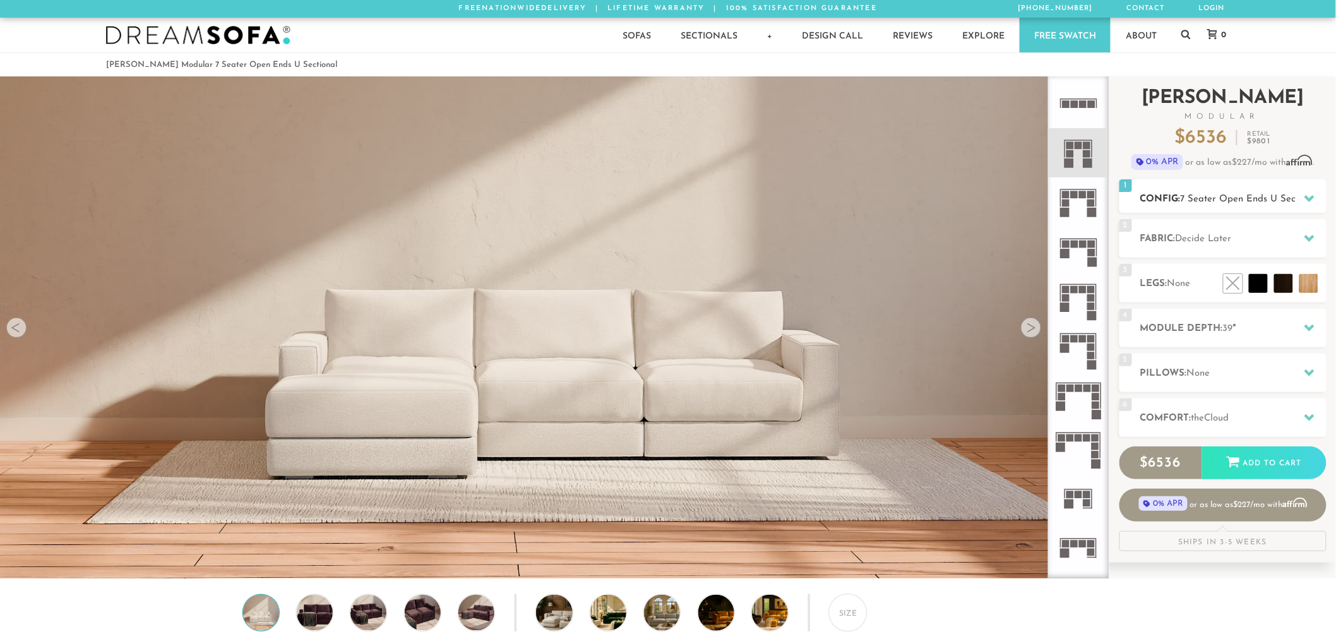
click at [1225, 194] on span "7 Seater Open Ends U Sectional" at bounding box center [1250, 198] width 140 height 9
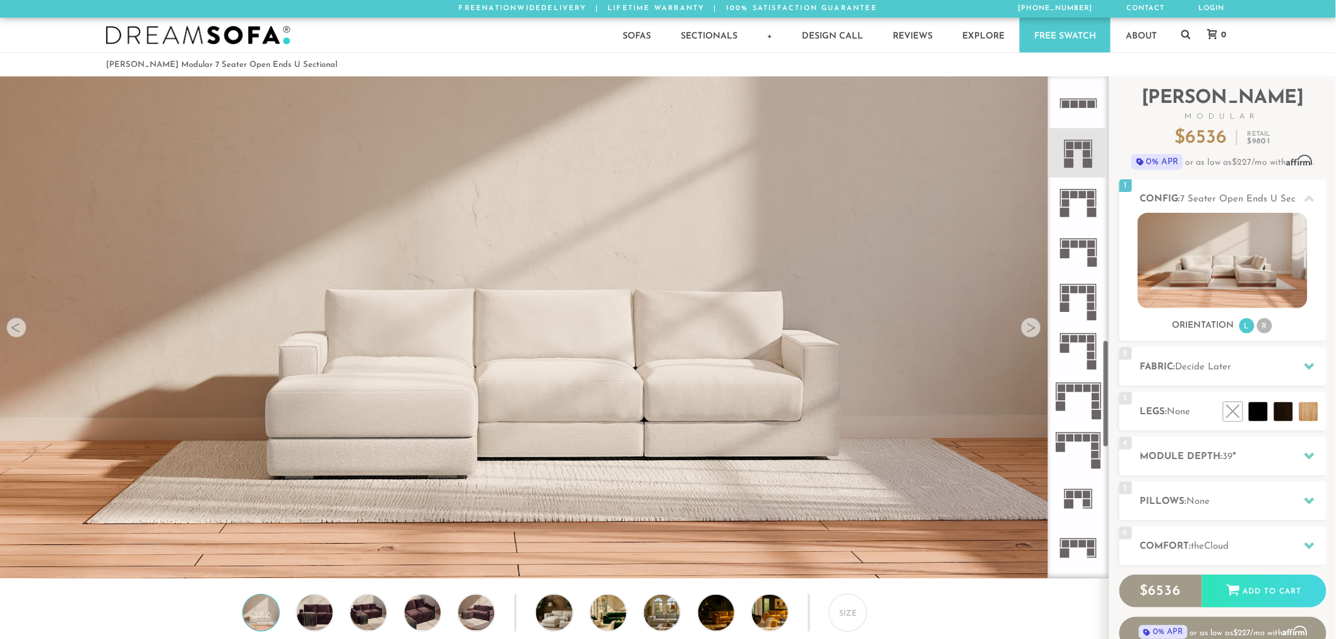
click at [1088, 401] on icon at bounding box center [1078, 399] width 49 height 49
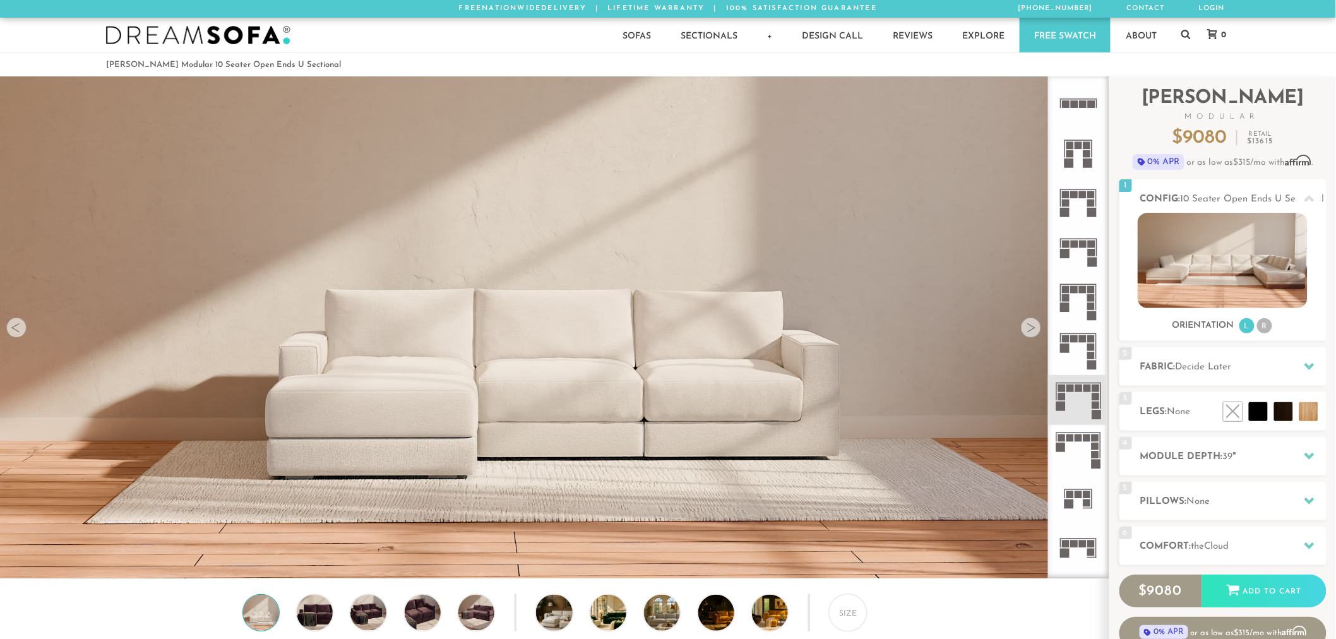
click at [1083, 360] on icon at bounding box center [1078, 350] width 49 height 49
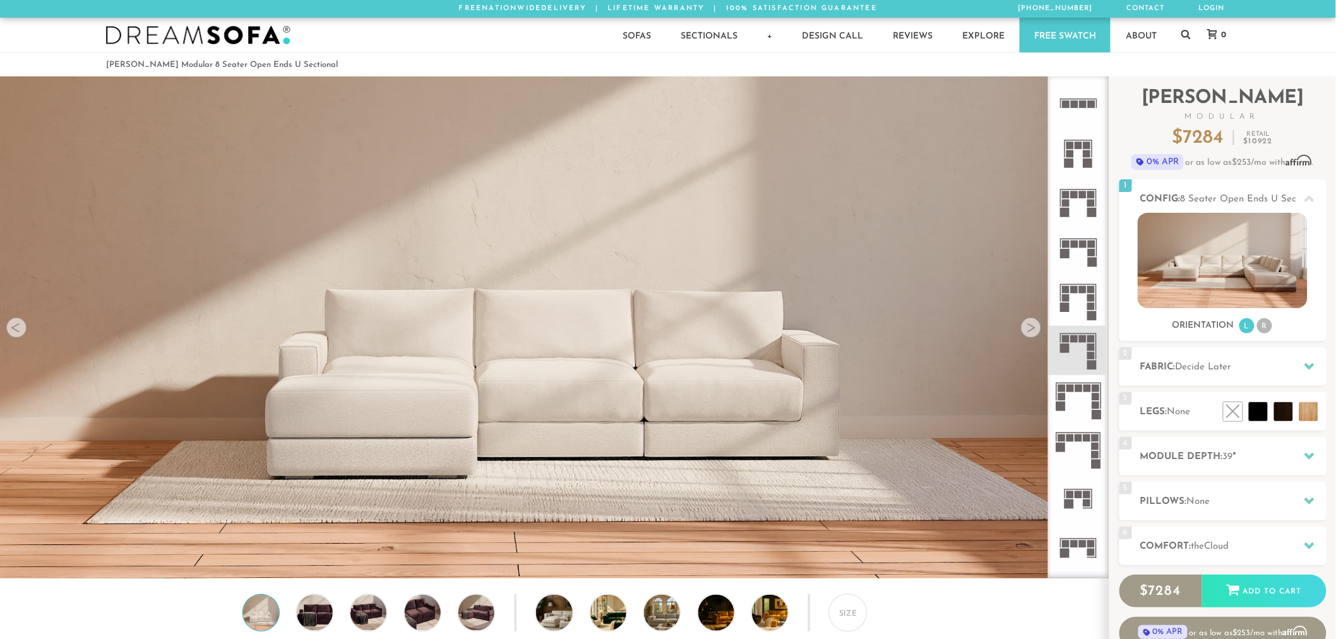
click at [1093, 285] on icon at bounding box center [1078, 300] width 49 height 49
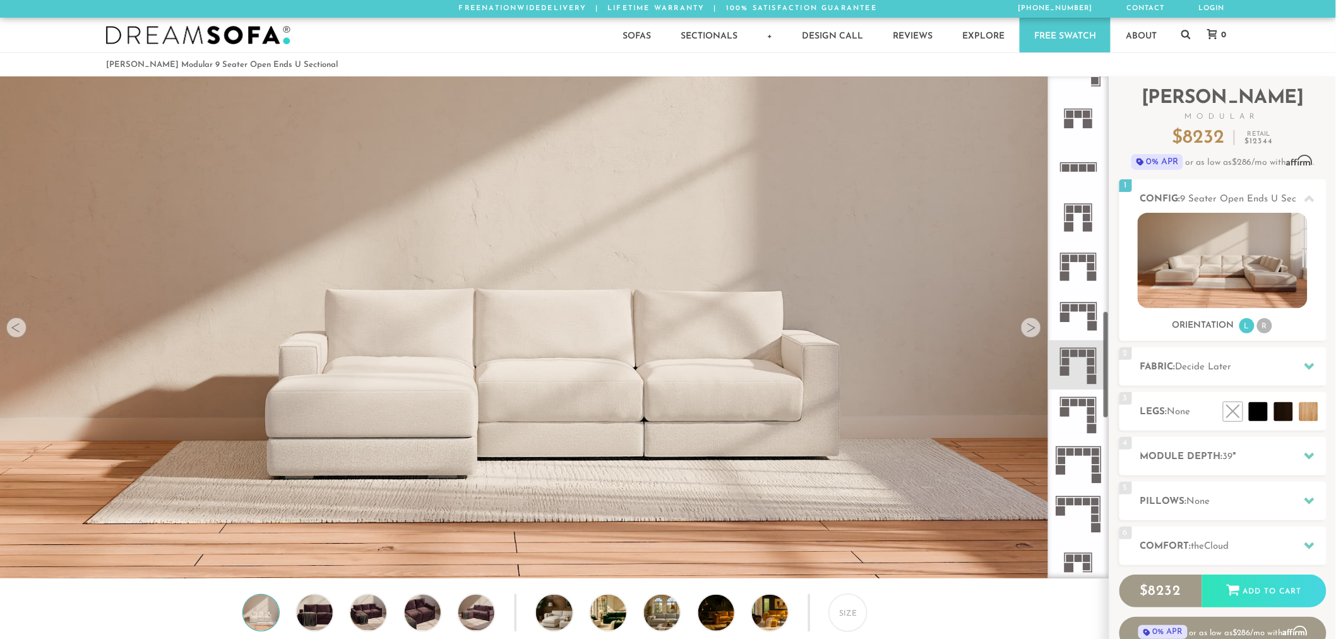
scroll to position [1092, 0]
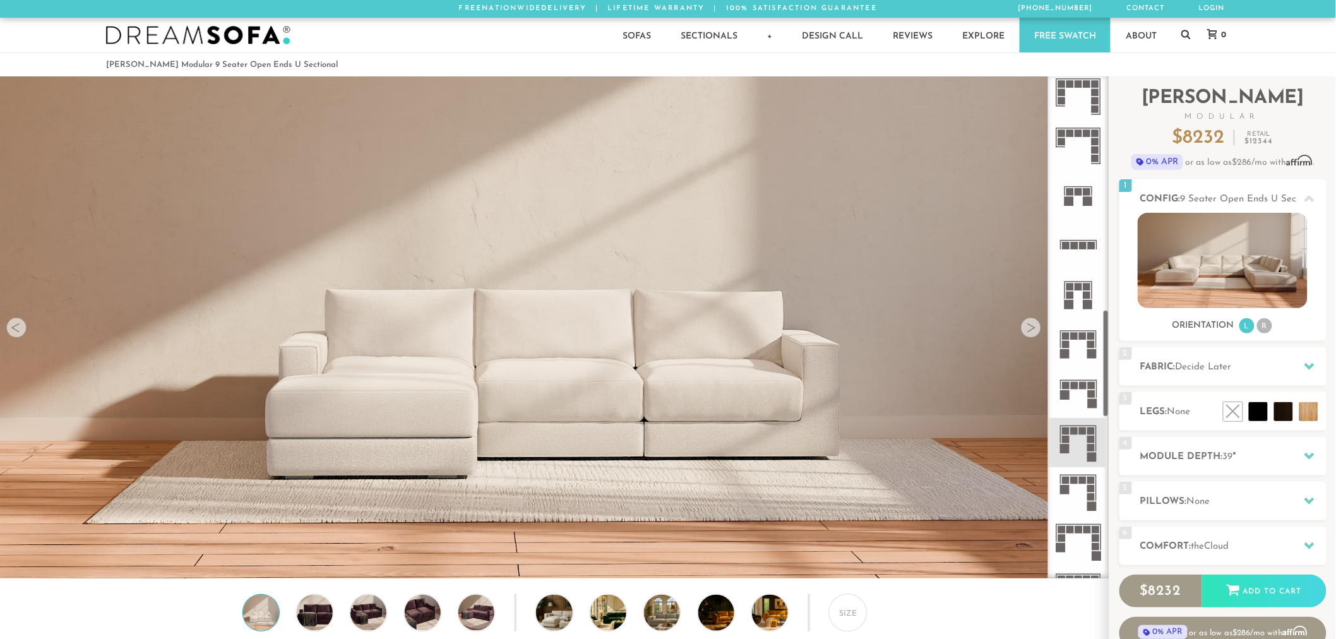
click at [1075, 348] on icon at bounding box center [1078, 343] width 49 height 49
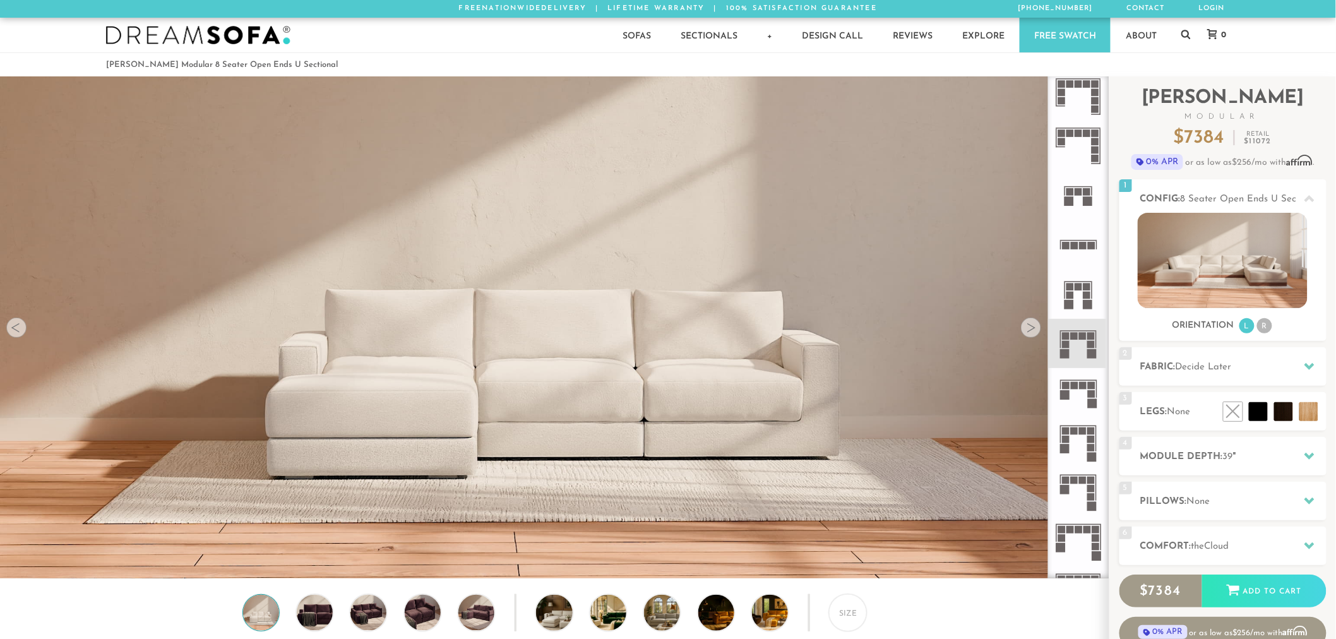
click at [1089, 249] on icon at bounding box center [1078, 244] width 49 height 49
click at [1084, 281] on rect at bounding box center [1078, 281] width 28 height 1
click at [1199, 273] on img at bounding box center [1223, 260] width 170 height 95
